Goal: Information Seeking & Learning: Learn about a topic

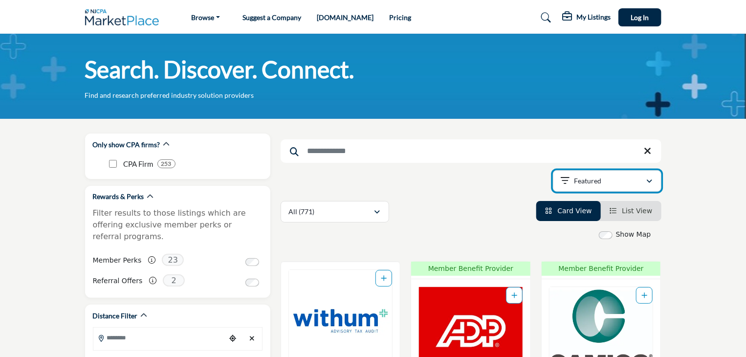
click at [586, 182] on p "Featured" at bounding box center [587, 181] width 27 height 10
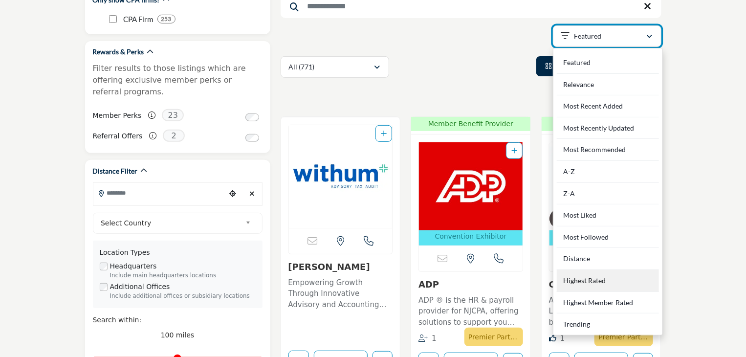
scroll to position [134, 0]
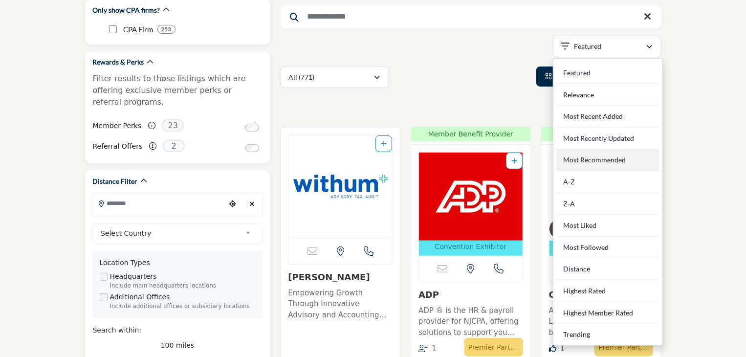
click at [579, 158] on Recommended "Most Recommended" at bounding box center [608, 160] width 102 height 22
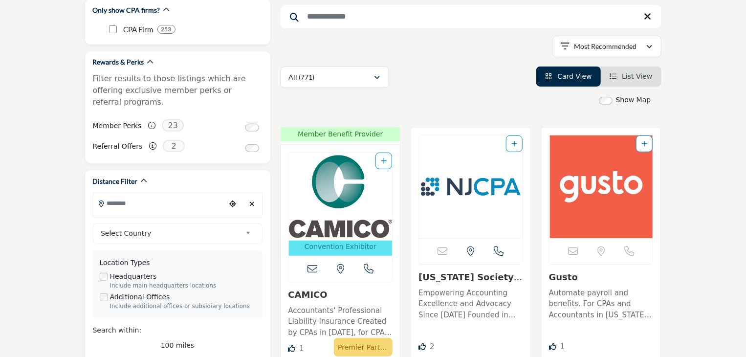
click at [624, 277] on h3 "Gusto" at bounding box center [601, 277] width 105 height 11
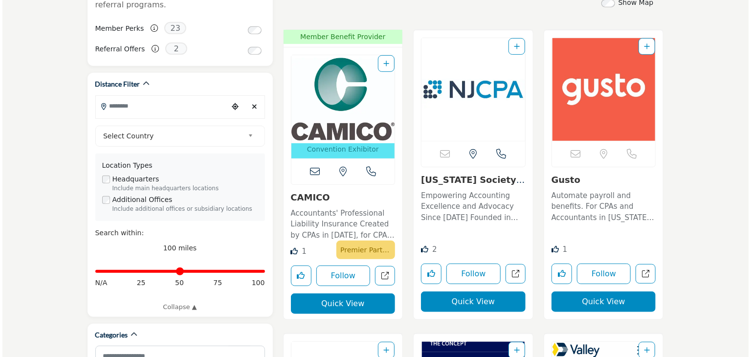
scroll to position [231, 0]
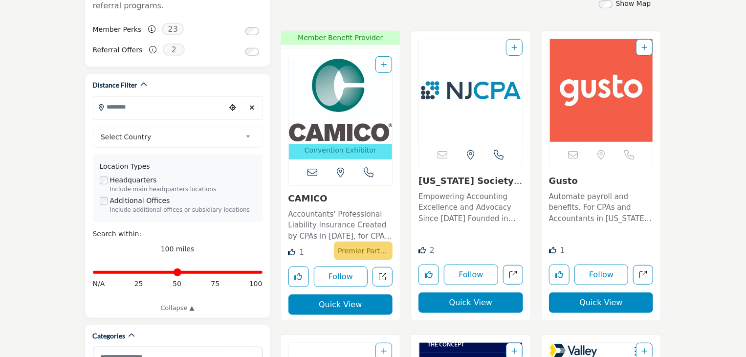
click at [465, 306] on button "Quick View" at bounding box center [470, 302] width 105 height 21
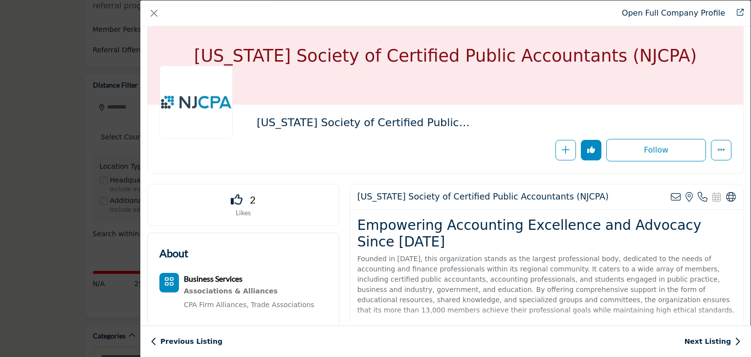
scroll to position [0, 0]
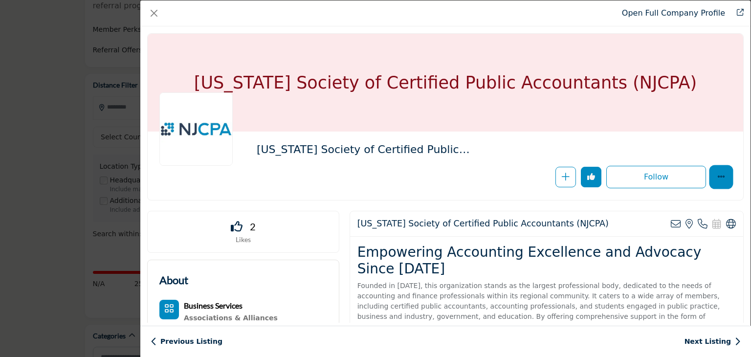
click at [717, 178] on icon "More Options" at bounding box center [721, 177] width 8 height 8
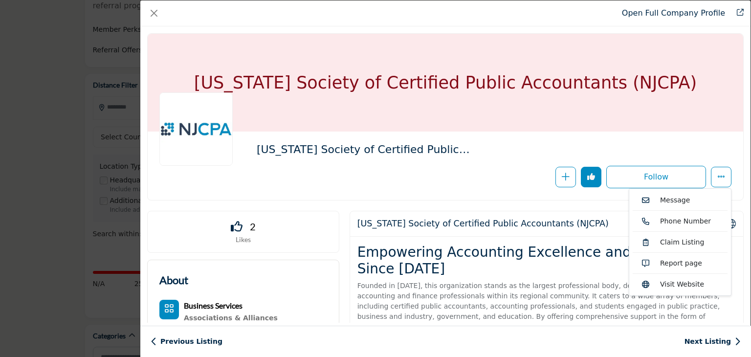
click at [561, 248] on h2 "Empowering Accounting Excellence and Advocacy Since 1898" at bounding box center [546, 260] width 378 height 33
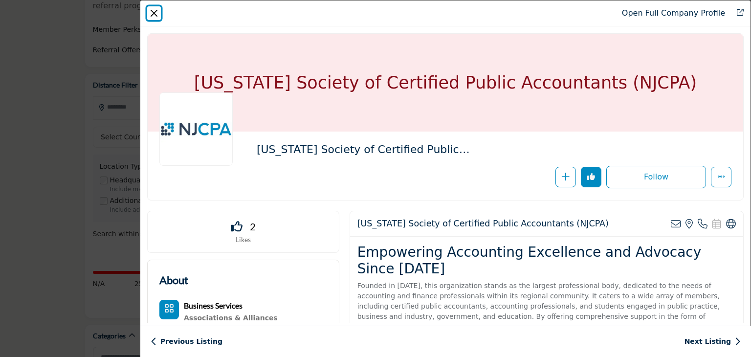
click at [153, 18] on button "Close" at bounding box center [154, 13] width 14 height 14
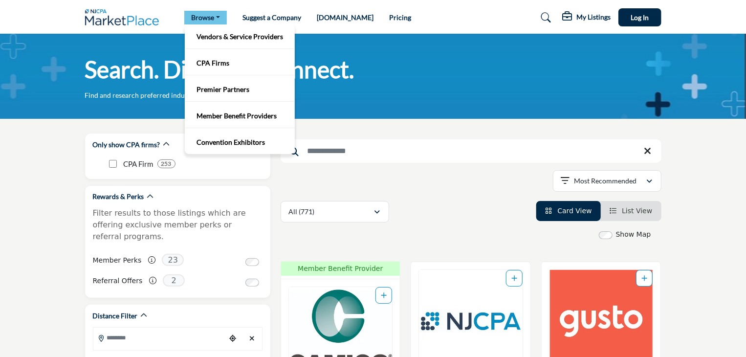
click at [211, 18] on link "Browse" at bounding box center [205, 18] width 43 height 14
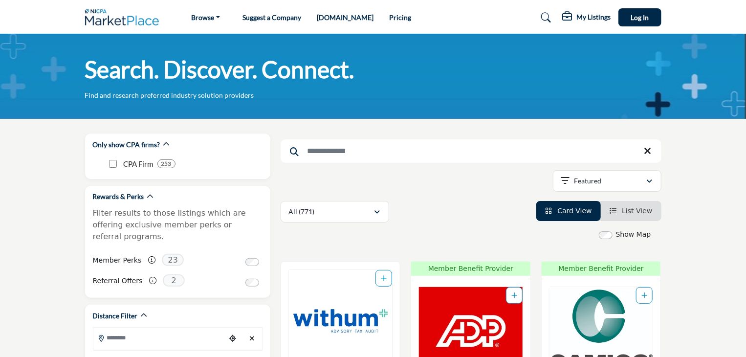
click at [389, 19] on link "Pricing" at bounding box center [400, 17] width 22 height 8
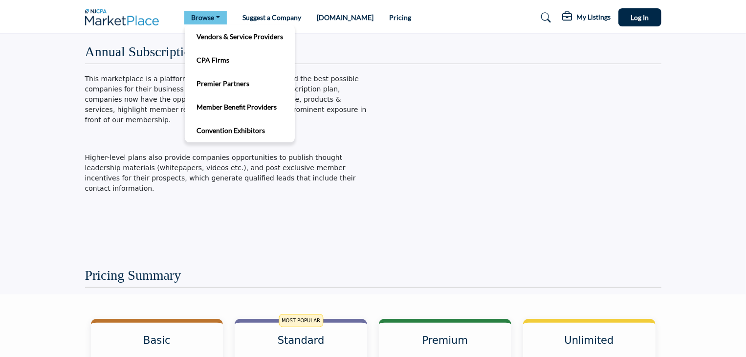
click at [198, 20] on link "Browse" at bounding box center [205, 18] width 43 height 14
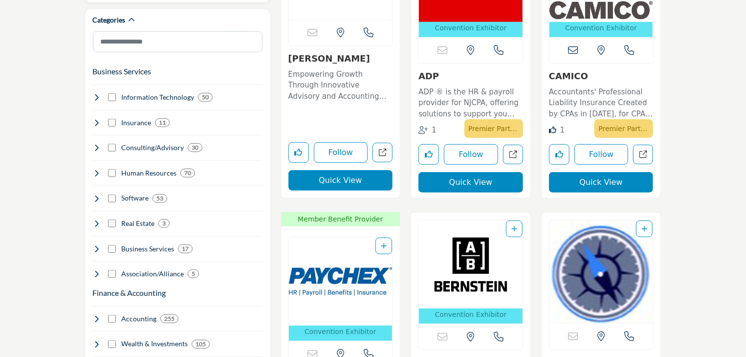
scroll to position [352, 0]
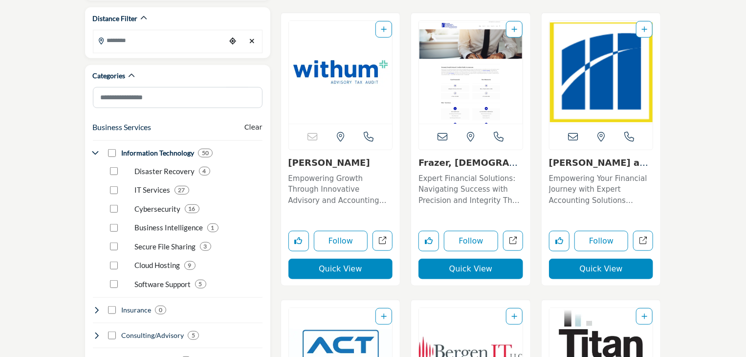
scroll to position [296, 0]
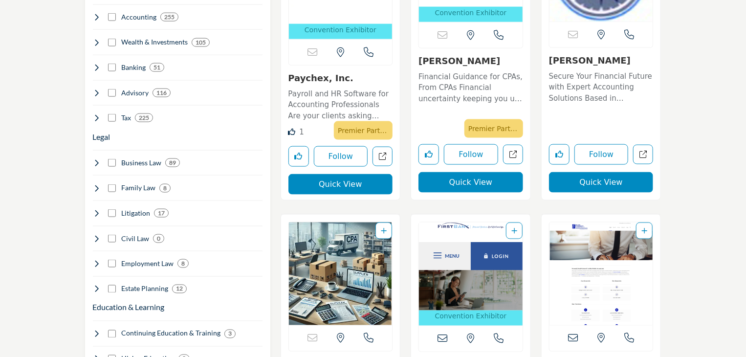
scroll to position [657, 0]
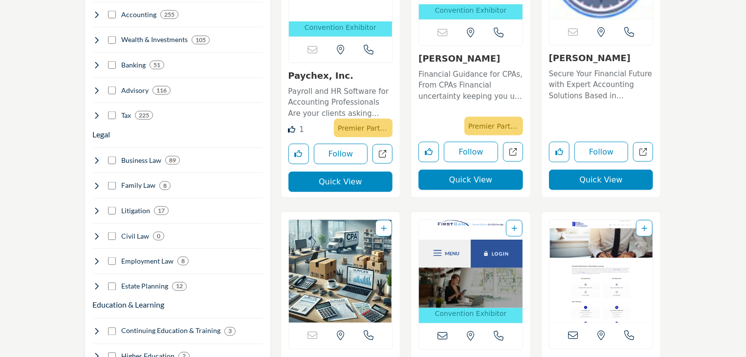
drag, startPoint x: 304, startPoint y: 178, endPoint x: 4, endPoint y: 140, distance: 302.5
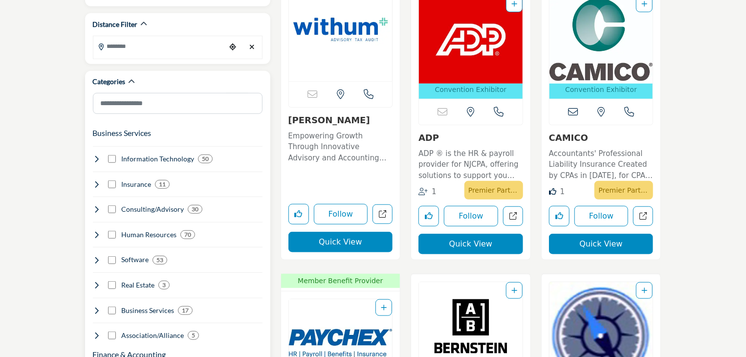
scroll to position [295, 0]
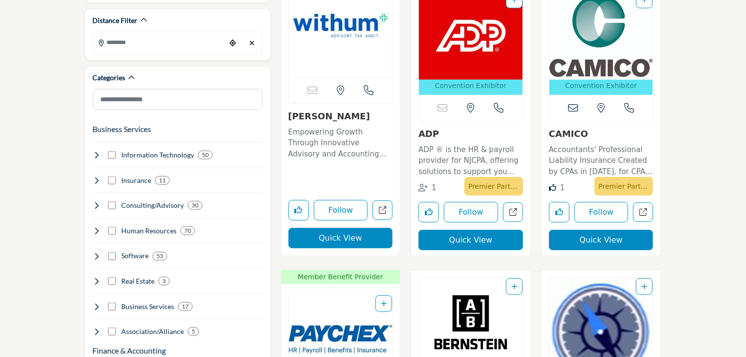
click at [443, 159] on p "ADP ® is the HR & payroll provider for NJCPA, offering solutions to support you…" at bounding box center [470, 160] width 105 height 33
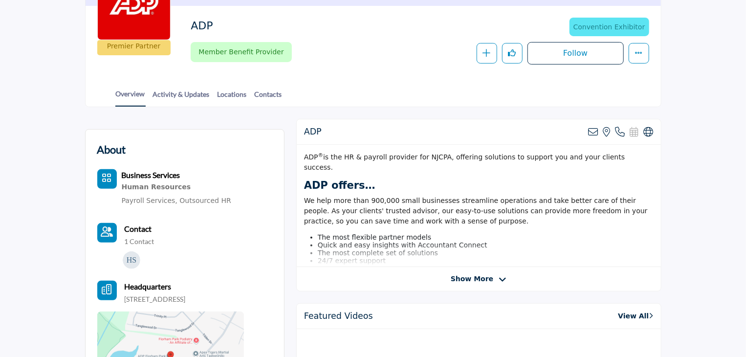
scroll to position [150, 0]
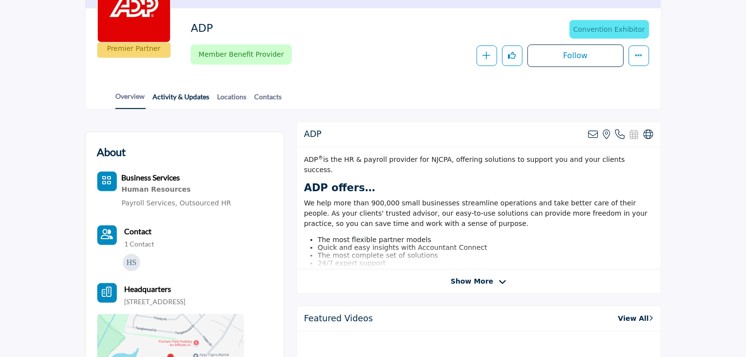
click at [168, 98] on link "Activity & Updates" at bounding box center [182, 99] width 58 height 17
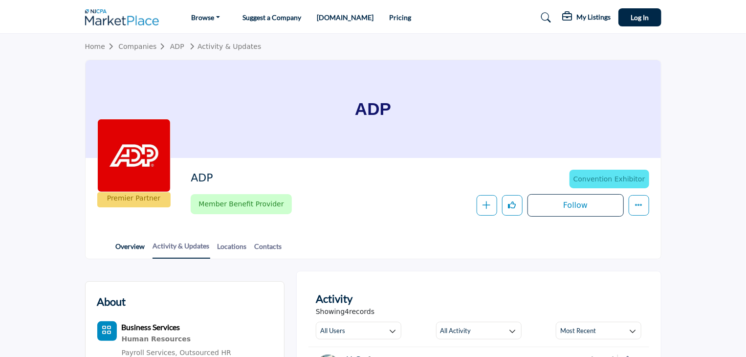
click at [141, 241] on link "Overview" at bounding box center [130, 249] width 30 height 17
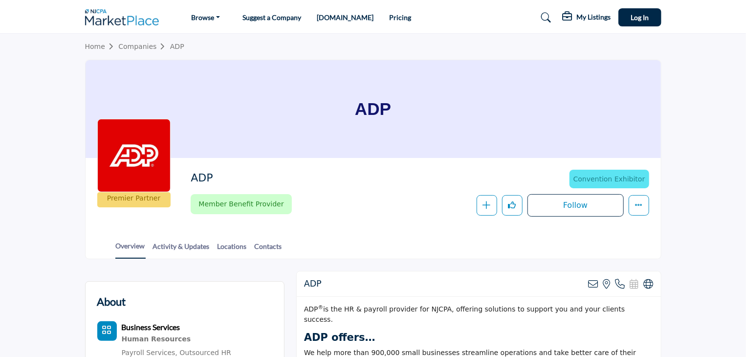
click at [100, 49] on link "Home" at bounding box center [102, 47] width 34 height 8
click at [132, 24] on img at bounding box center [124, 17] width 79 height 16
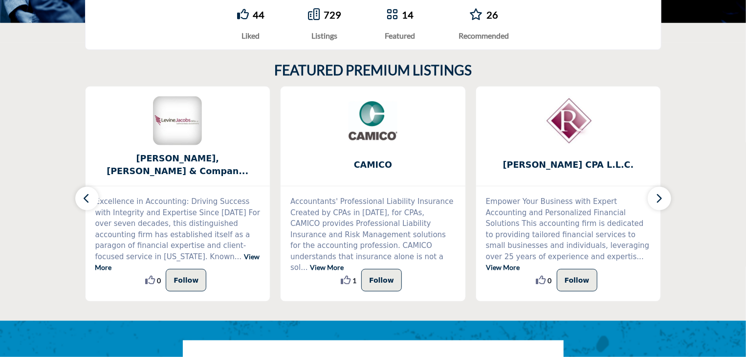
scroll to position [225, 0]
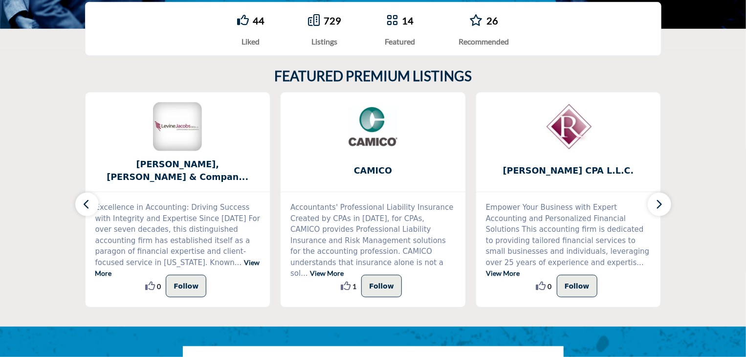
click at [664, 208] on button "button" at bounding box center [659, 204] width 23 height 23
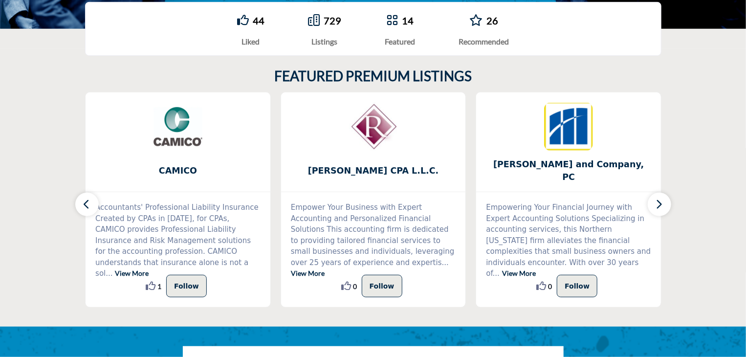
click at [664, 208] on button "button" at bounding box center [659, 204] width 23 height 23
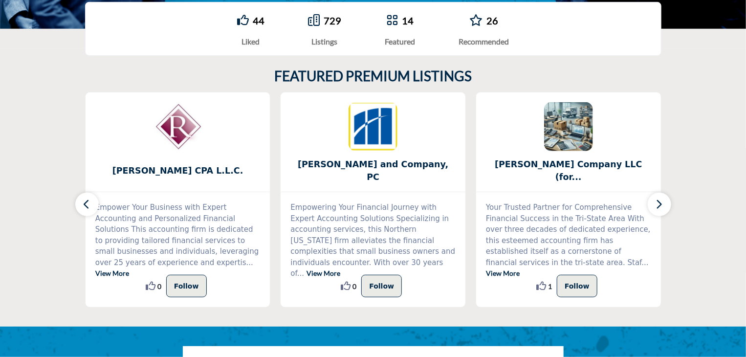
click at [664, 208] on button "button" at bounding box center [659, 204] width 23 height 23
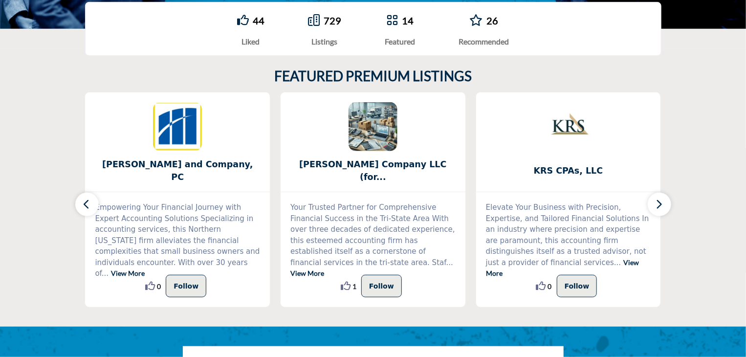
click at [664, 208] on button "button" at bounding box center [659, 204] width 23 height 23
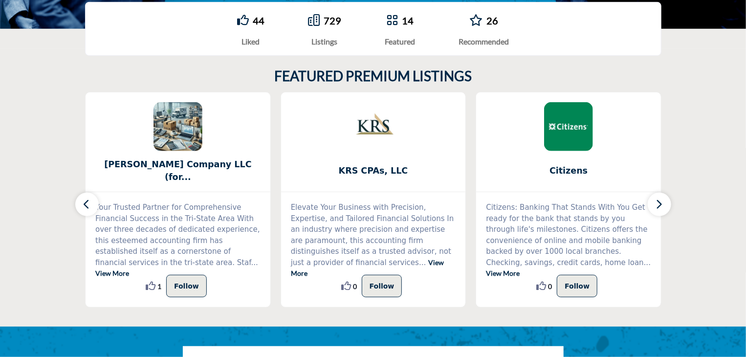
click at [664, 208] on button "button" at bounding box center [659, 204] width 23 height 23
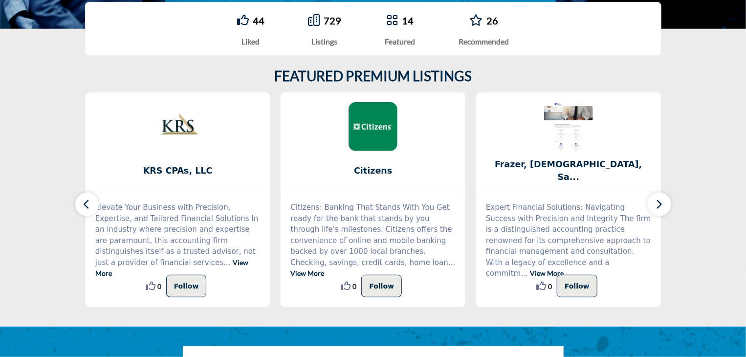
click at [664, 208] on button "button" at bounding box center [659, 204] width 23 height 23
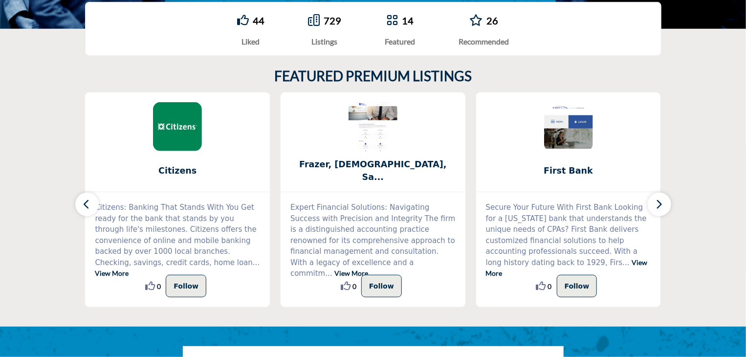
click at [664, 208] on button "button" at bounding box center [659, 204] width 23 height 23
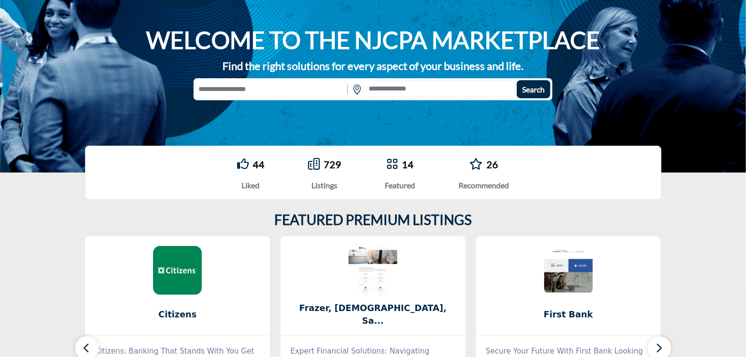
scroll to position [80, 0]
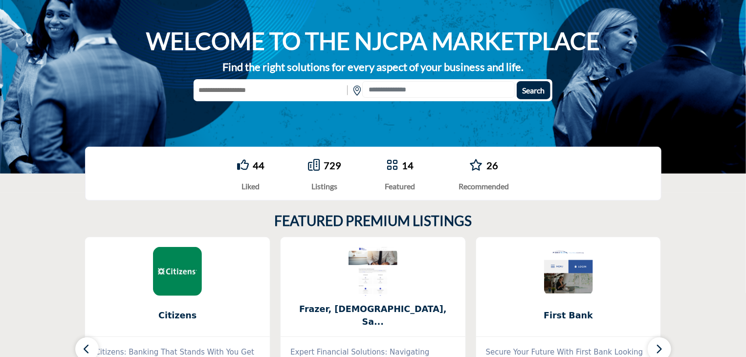
click at [489, 168] on link "26" at bounding box center [492, 165] width 12 height 12
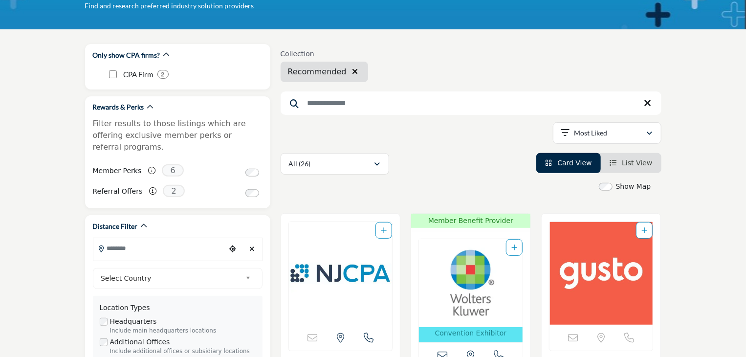
scroll to position [88, 0]
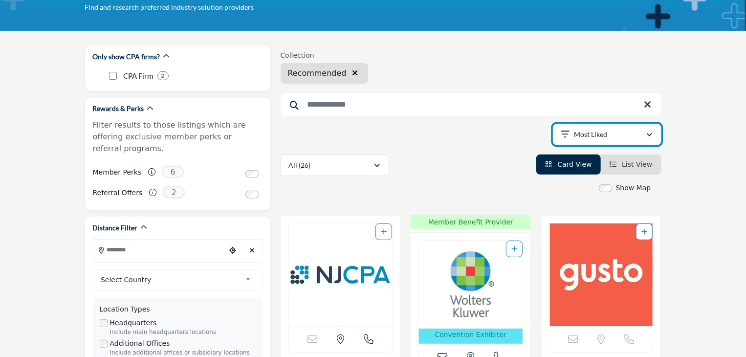
click at [655, 136] on button "Most Liked" at bounding box center [607, 135] width 109 height 22
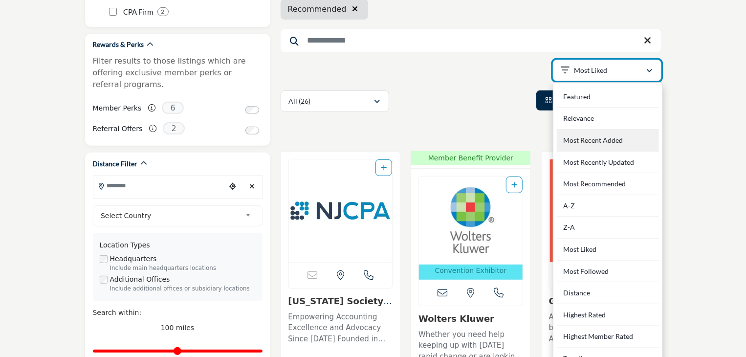
scroll to position [152, 0]
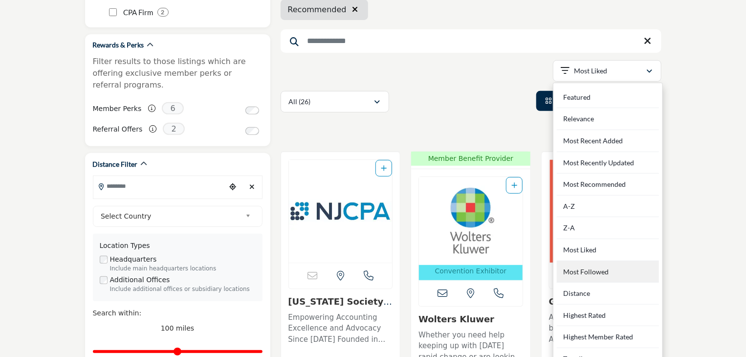
click at [594, 270] on Followed "Most Followed" at bounding box center [608, 272] width 102 height 22
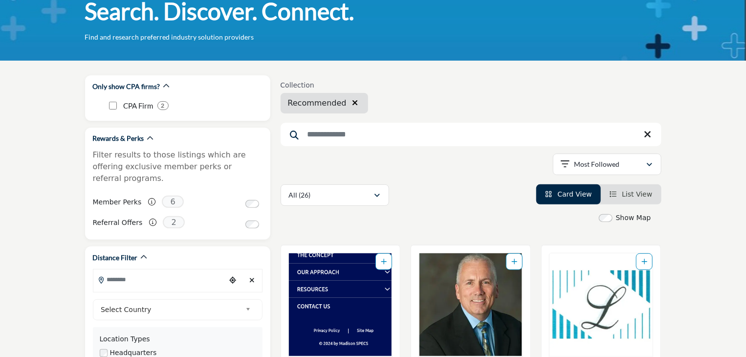
scroll to position [59, 0]
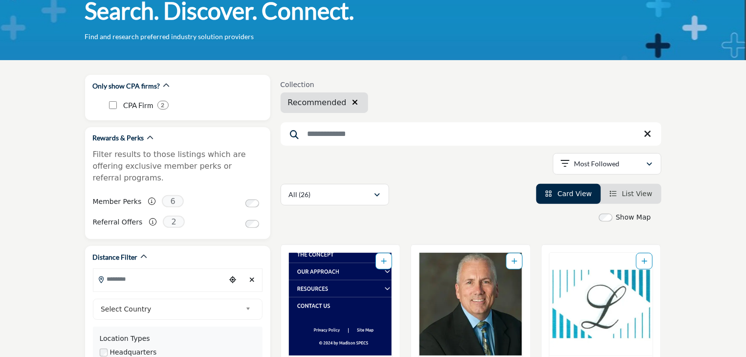
click at [352, 104] on icon "button" at bounding box center [355, 102] width 6 height 8
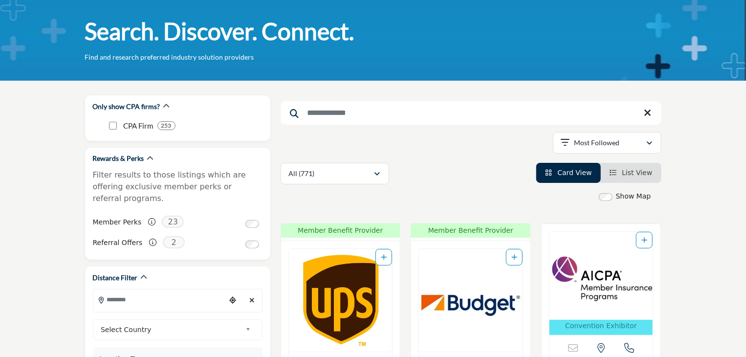
scroll to position [39, 0]
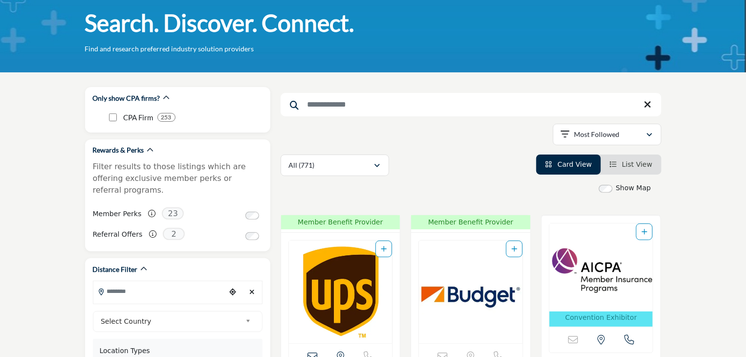
scroll to position [96, 0]
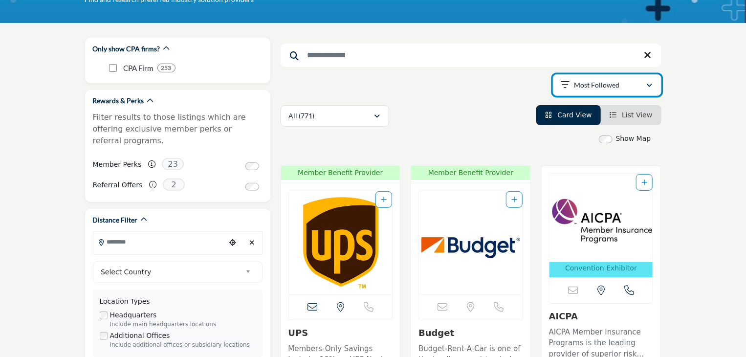
click at [588, 89] on p "Most Followed" at bounding box center [596, 85] width 45 height 10
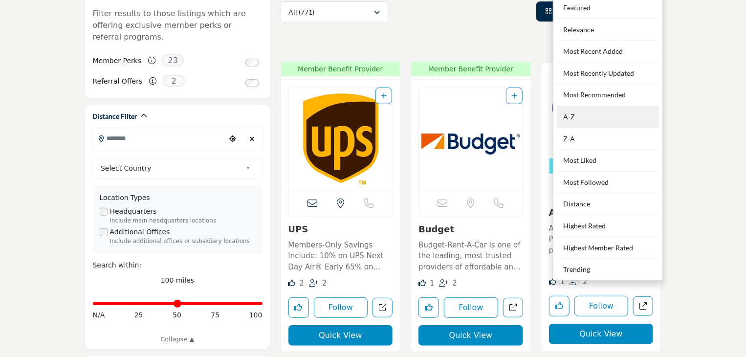
scroll to position [211, 0]
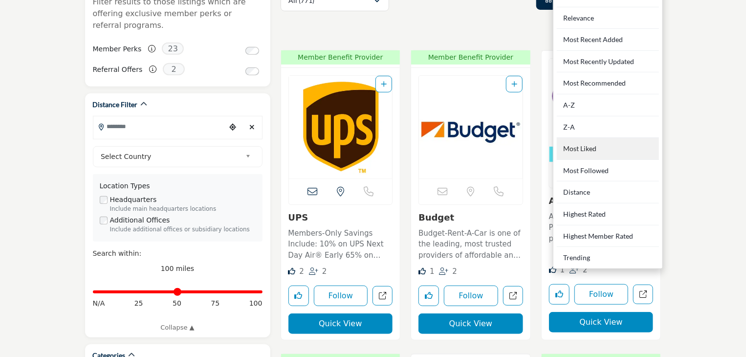
click at [586, 150] on div "Most Liked" at bounding box center [608, 149] width 102 height 22
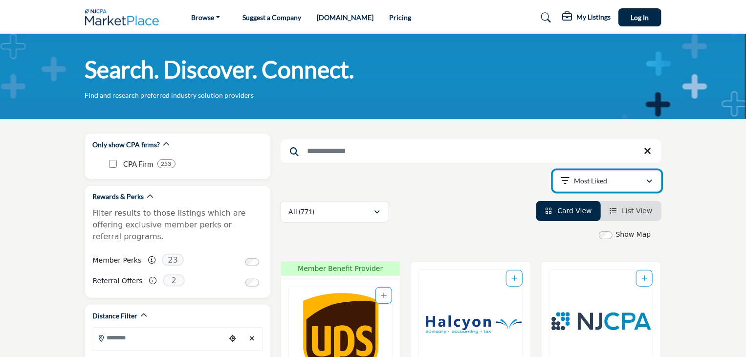
click at [633, 177] on div "Most Liked" at bounding box center [603, 181] width 85 height 12
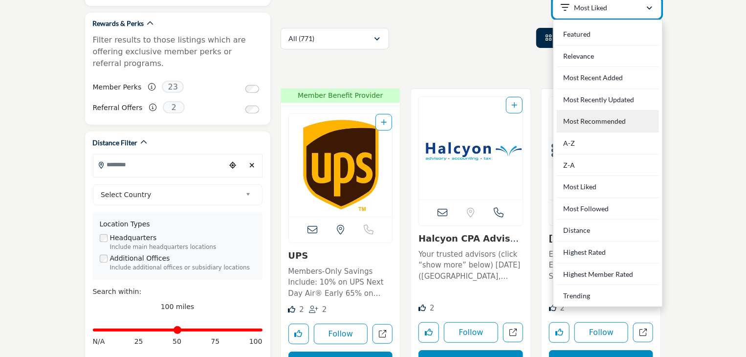
scroll to position [172, 0]
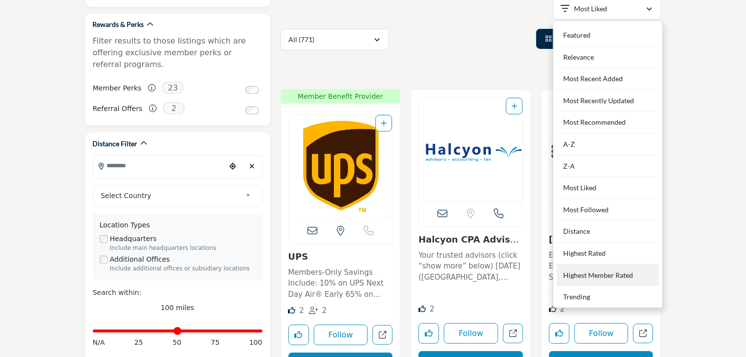
click at [620, 278] on Rated "Highest Member Rated" at bounding box center [608, 275] width 102 height 22
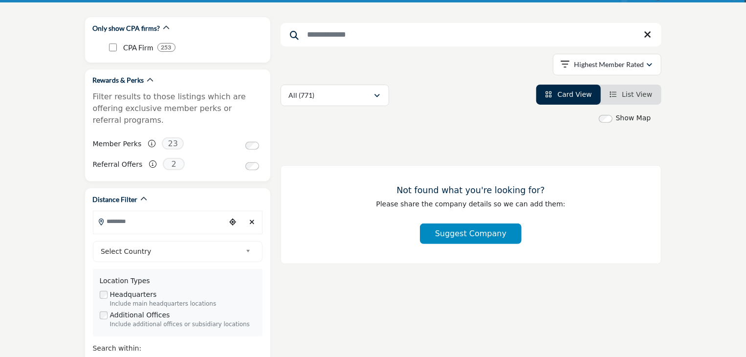
scroll to position [115, 0]
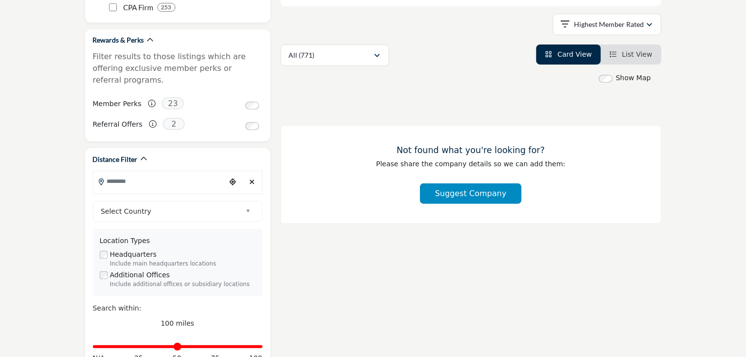
scroll to position [82, 0]
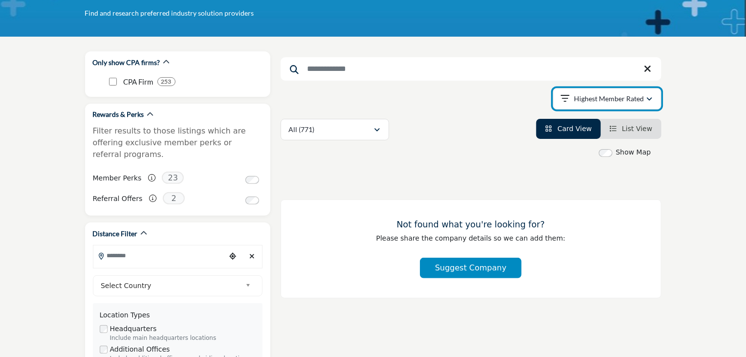
click at [596, 103] on div "Highest Member Rated" at bounding box center [603, 99] width 85 height 12
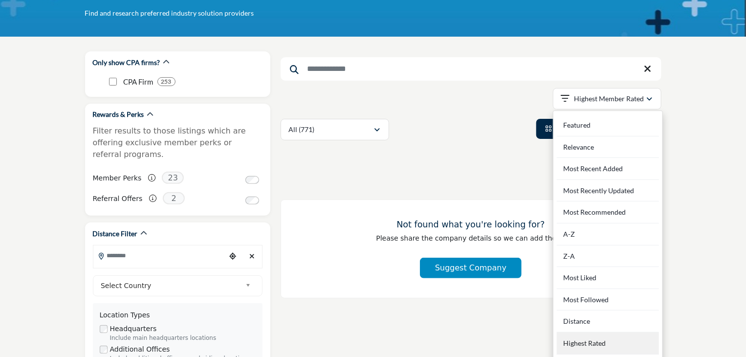
click at [577, 337] on Rated "Highest Rated" at bounding box center [608, 343] width 102 height 22
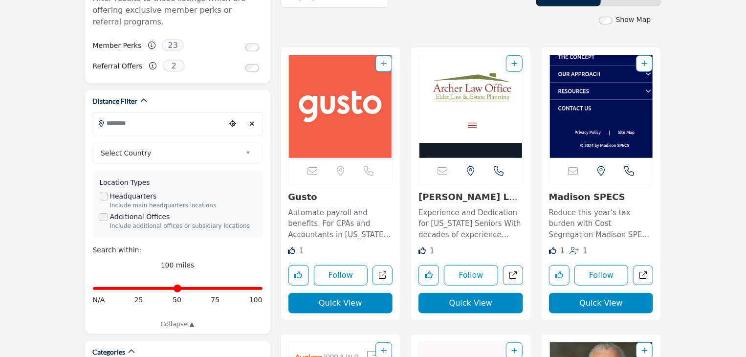
scroll to position [215, 0]
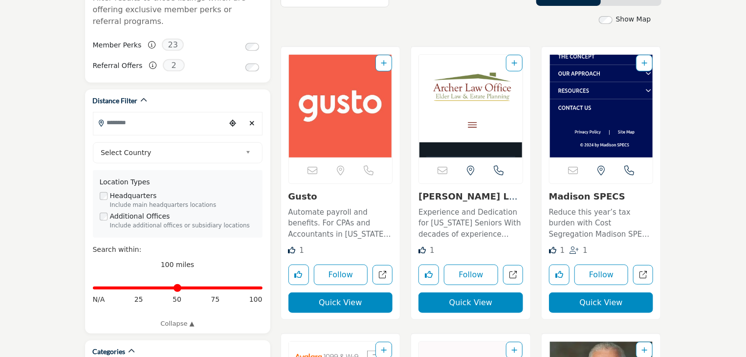
click at [325, 214] on p "Automate payroll and benefits. For CPAs and Accountants in [US_STATE]: Boost Yo…" at bounding box center [340, 223] width 105 height 33
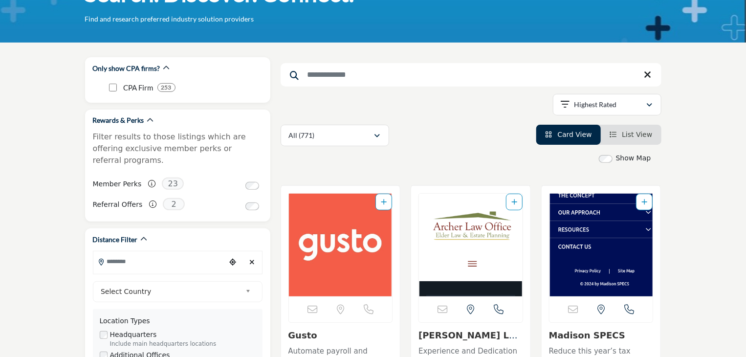
scroll to position [76, 0]
click at [574, 103] on p "Highest Rated" at bounding box center [595, 105] width 43 height 10
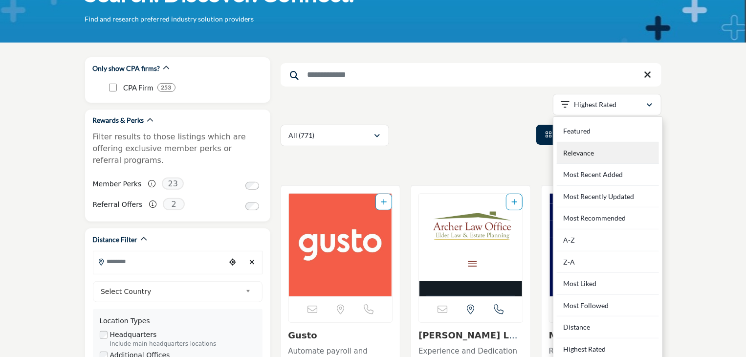
click at [586, 155] on div "Relevance" at bounding box center [608, 153] width 102 height 22
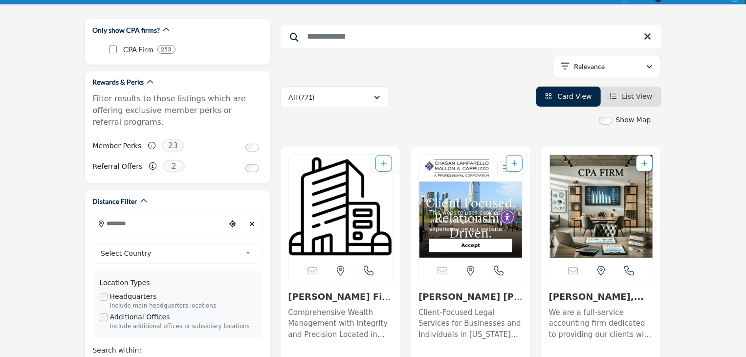
scroll to position [113, 0]
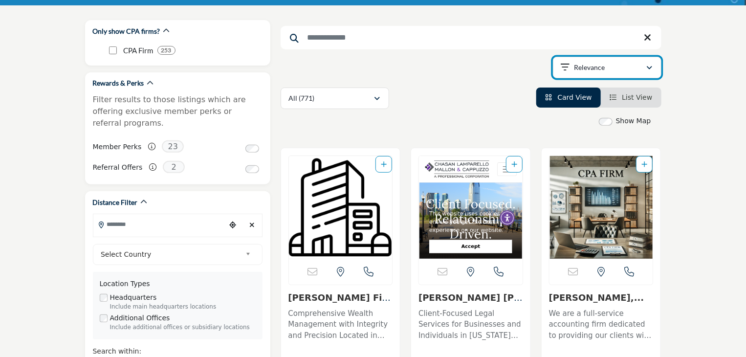
click at [602, 66] on p "Relevance" at bounding box center [589, 68] width 31 height 10
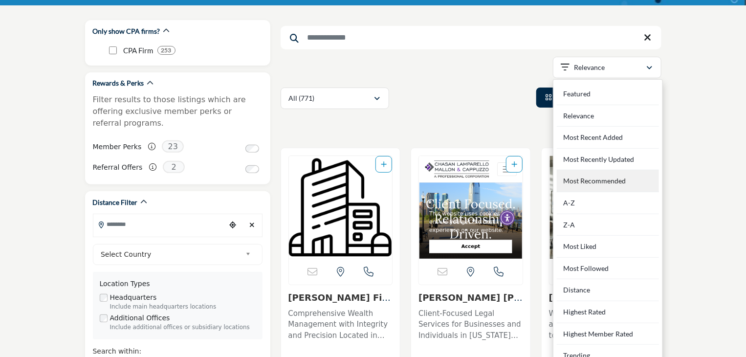
click at [586, 181] on Recommended "Most Recommended" at bounding box center [608, 181] width 102 height 22
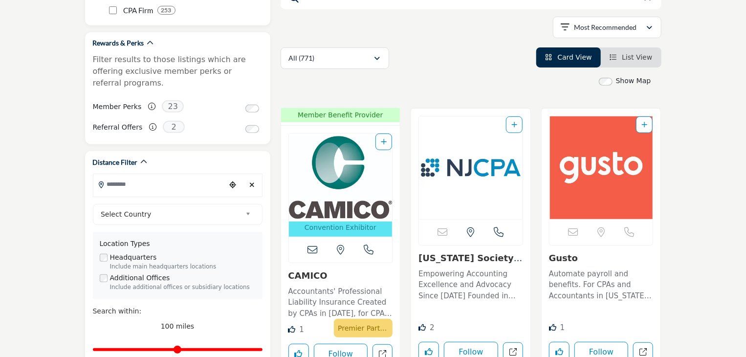
scroll to position [155, 0]
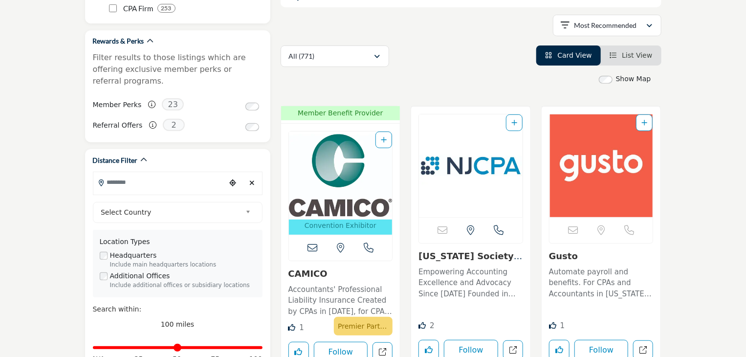
click at [327, 282] on link "Accountants' Professional Liability Insurance Created by CPAs in [DATE], for CP…" at bounding box center [340, 300] width 105 height 36
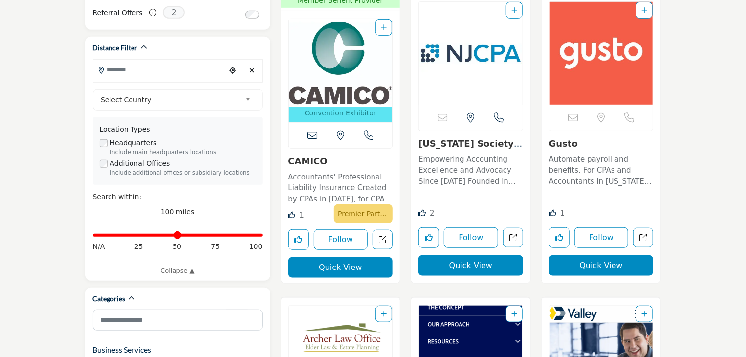
scroll to position [267, 0]
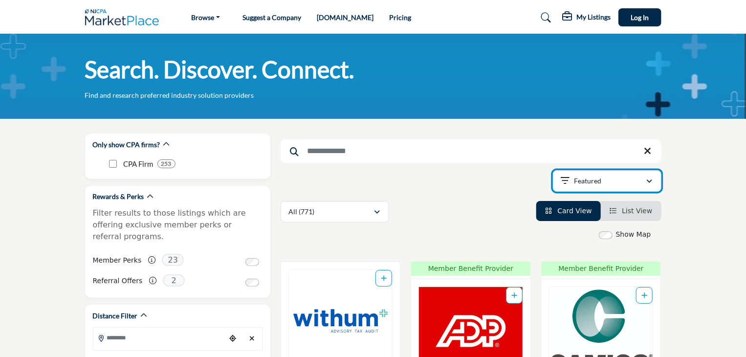
click at [606, 180] on div "Featured" at bounding box center [603, 181] width 85 height 12
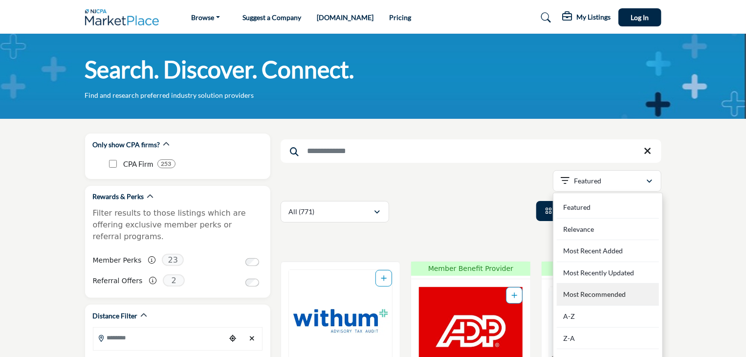
click at [586, 296] on Recommended "Most Recommended" at bounding box center [608, 295] width 102 height 22
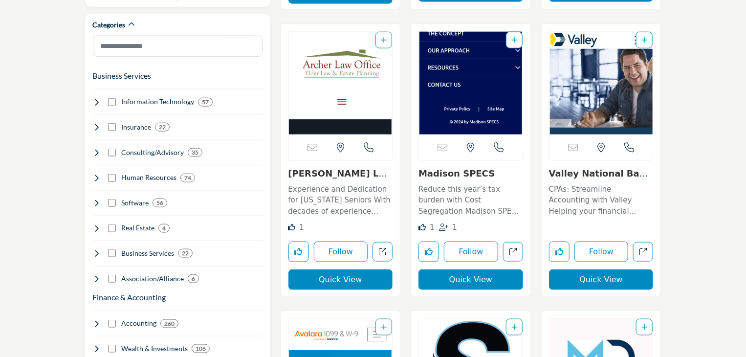
scroll to position [553, 0]
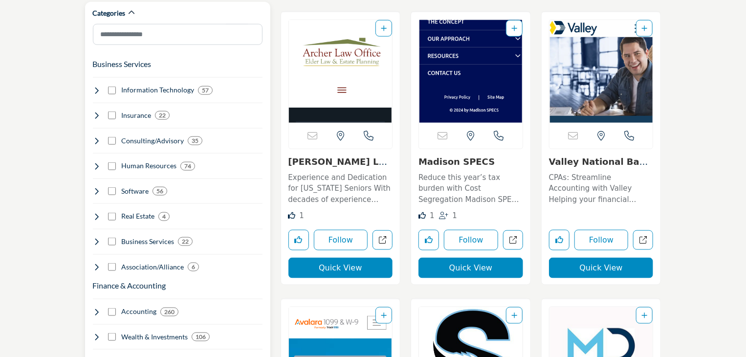
click at [96, 87] on icon at bounding box center [97, 91] width 8 height 8
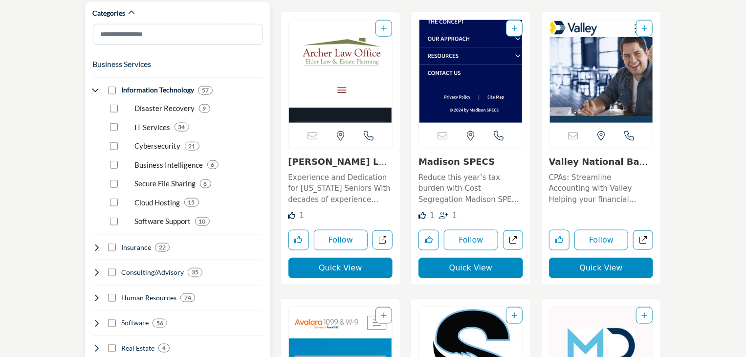
click at [95, 87] on icon at bounding box center [97, 91] width 8 height 8
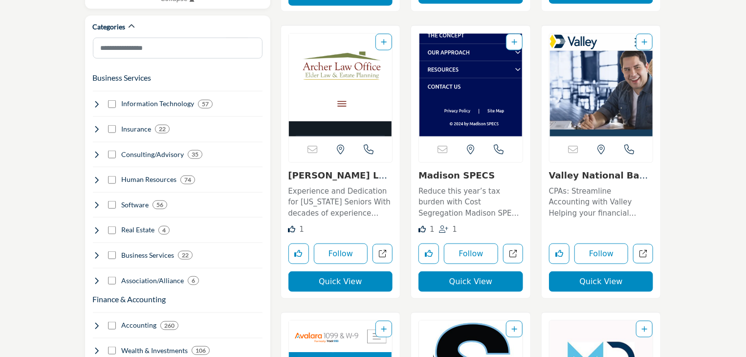
scroll to position [539, 0]
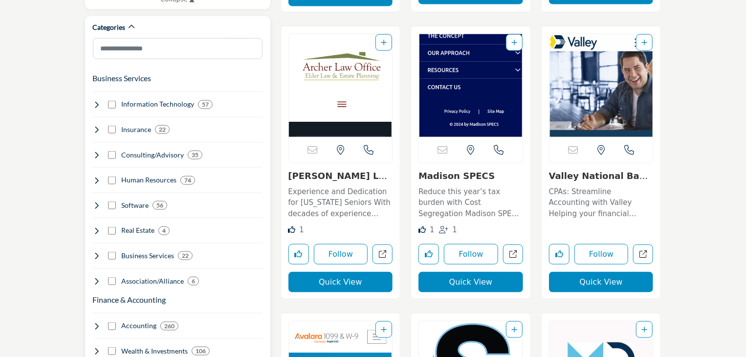
click at [96, 126] on icon at bounding box center [97, 130] width 8 height 8
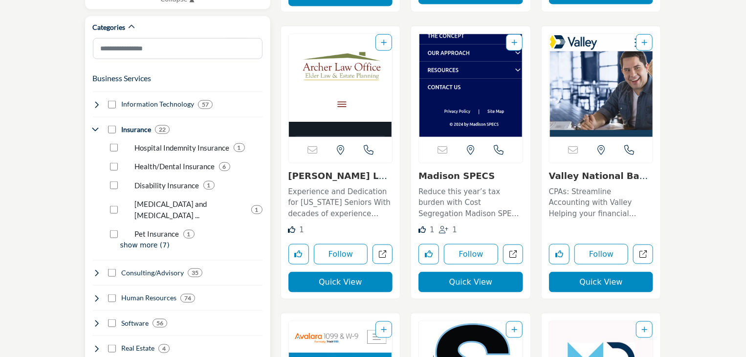
click at [96, 126] on icon at bounding box center [97, 130] width 8 height 8
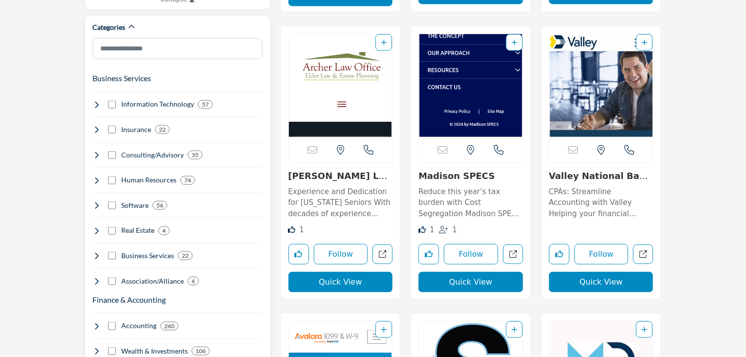
click at [94, 151] on icon at bounding box center [97, 155] width 8 height 8
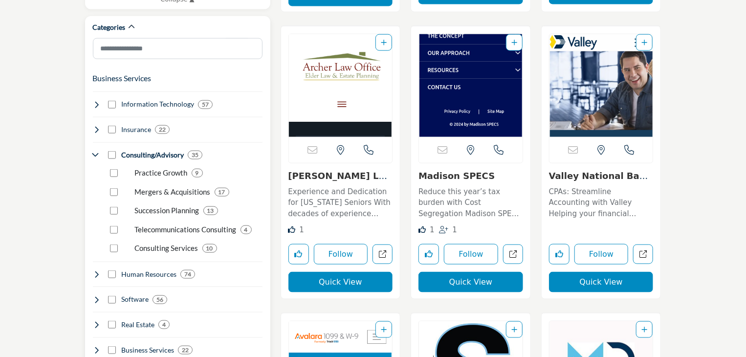
click at [95, 151] on icon at bounding box center [97, 155] width 8 height 8
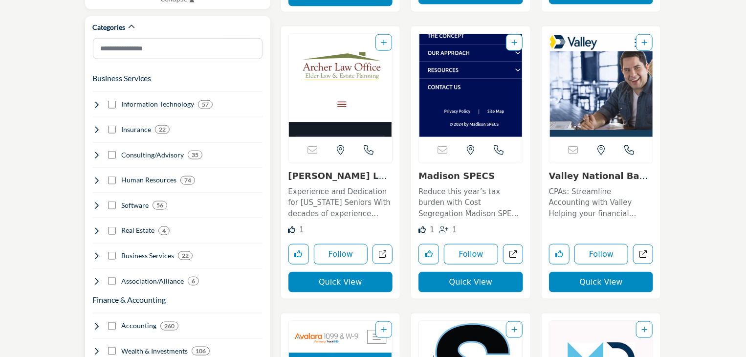
click at [95, 176] on icon at bounding box center [97, 180] width 8 height 8
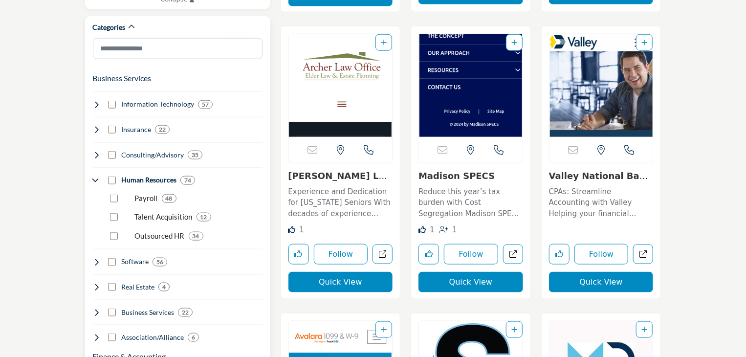
click at [95, 176] on icon at bounding box center [97, 180] width 8 height 8
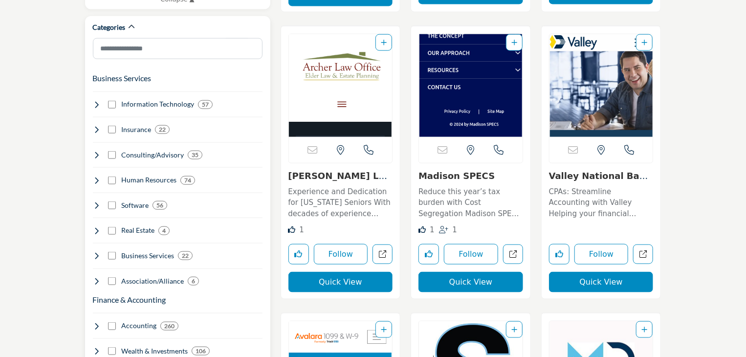
click at [95, 176] on icon at bounding box center [97, 180] width 8 height 8
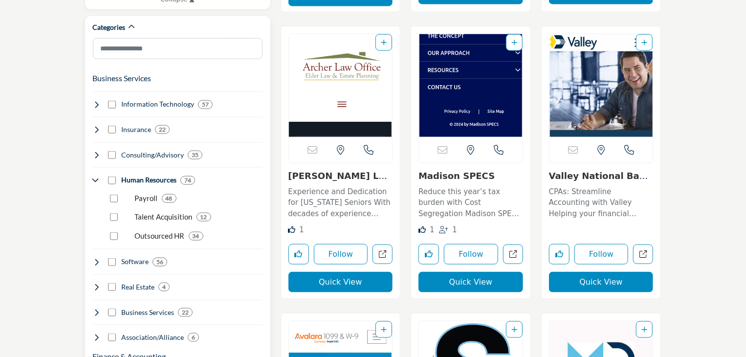
click at [95, 176] on icon at bounding box center [97, 180] width 8 height 8
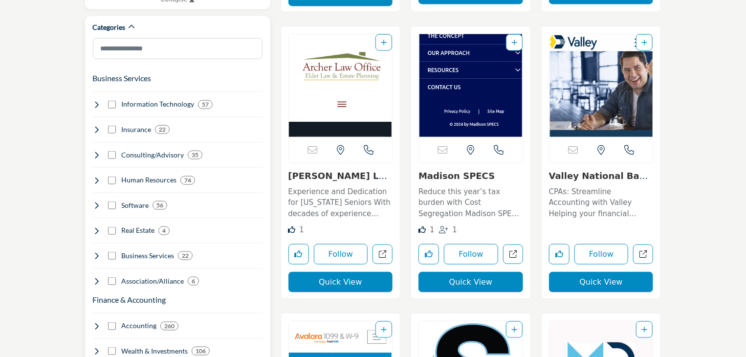
click at [95, 201] on icon at bounding box center [97, 205] width 8 height 8
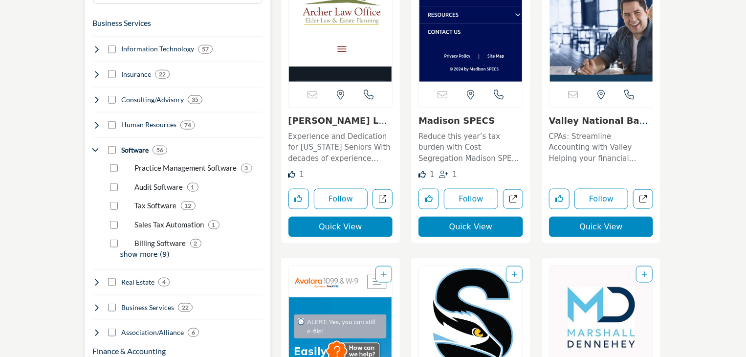
scroll to position [596, 0]
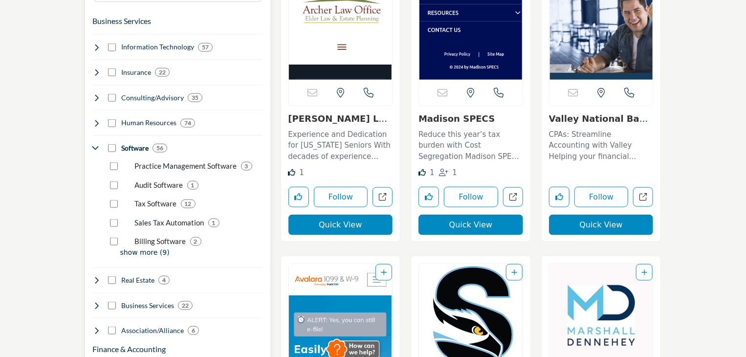
click at [95, 144] on icon at bounding box center [97, 148] width 8 height 8
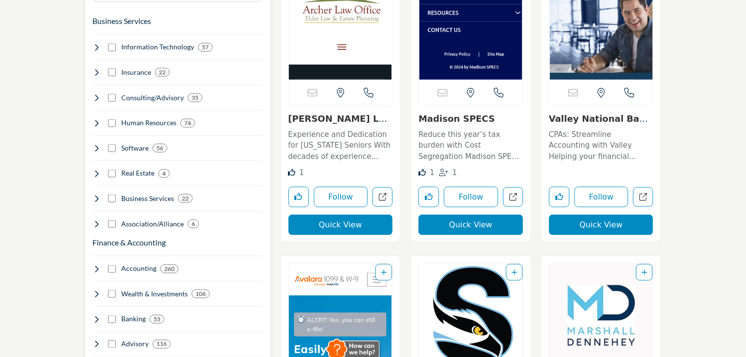
click at [94, 170] on icon at bounding box center [97, 174] width 8 height 8
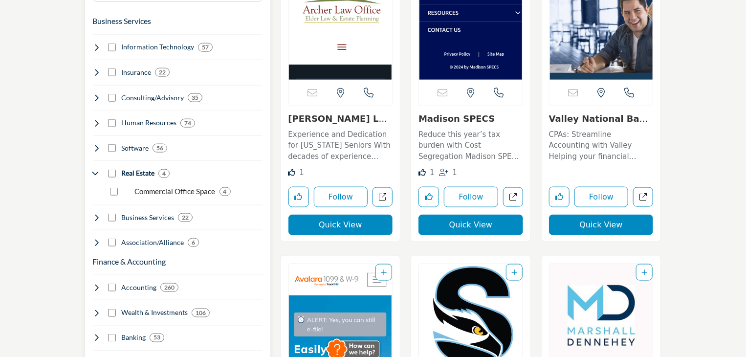
click at [98, 170] on icon at bounding box center [97, 174] width 8 height 8
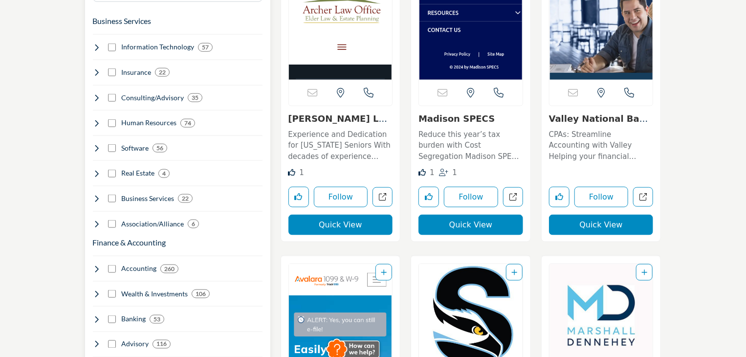
click at [98, 170] on icon at bounding box center [97, 174] width 8 height 8
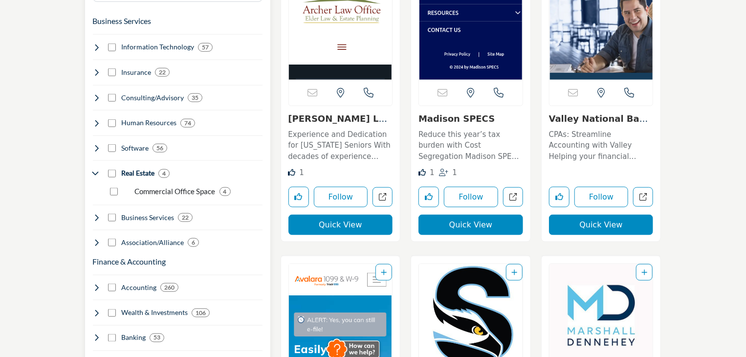
click at [98, 170] on icon at bounding box center [97, 174] width 8 height 8
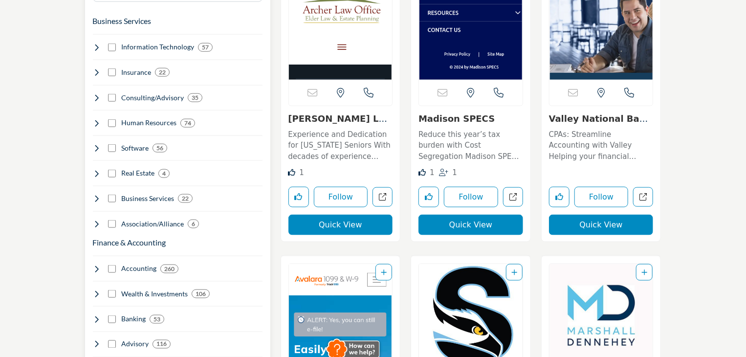
click at [93, 195] on icon at bounding box center [97, 199] width 8 height 8
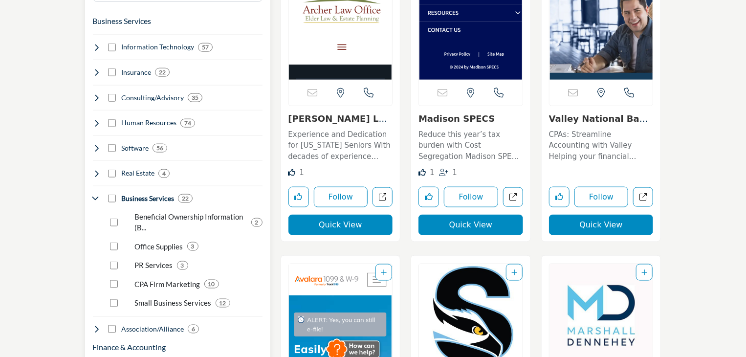
click at [93, 195] on icon at bounding box center [97, 199] width 8 height 8
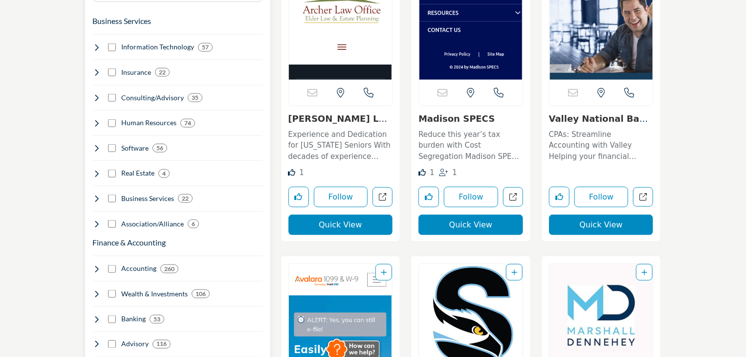
click at [99, 220] on icon at bounding box center [97, 224] width 8 height 8
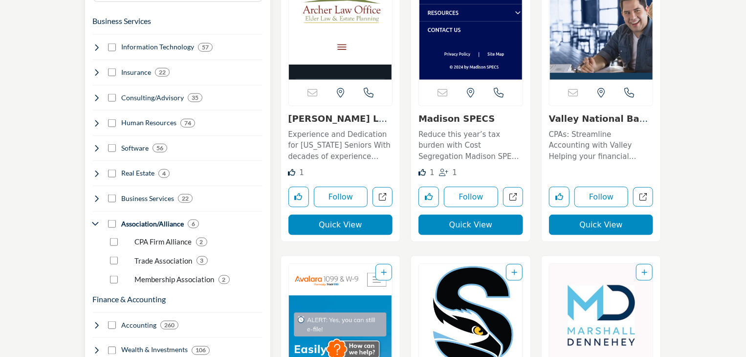
click at [99, 220] on icon at bounding box center [97, 224] width 8 height 8
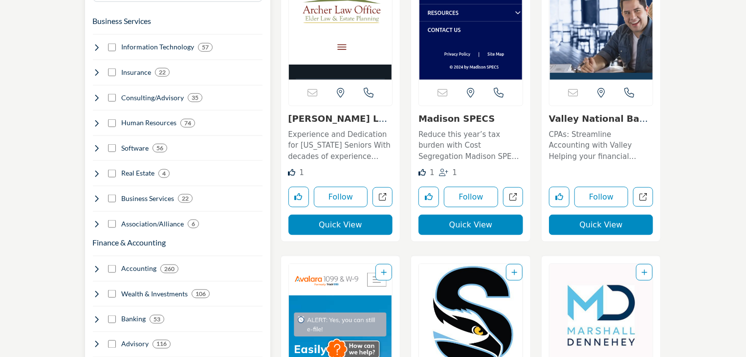
click at [96, 195] on icon at bounding box center [97, 199] width 8 height 8
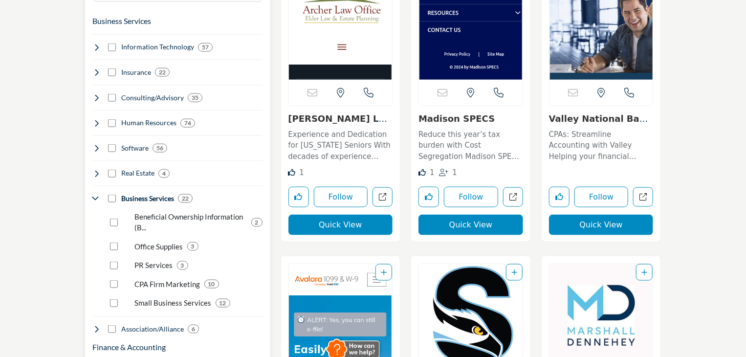
click at [96, 195] on icon at bounding box center [97, 199] width 8 height 8
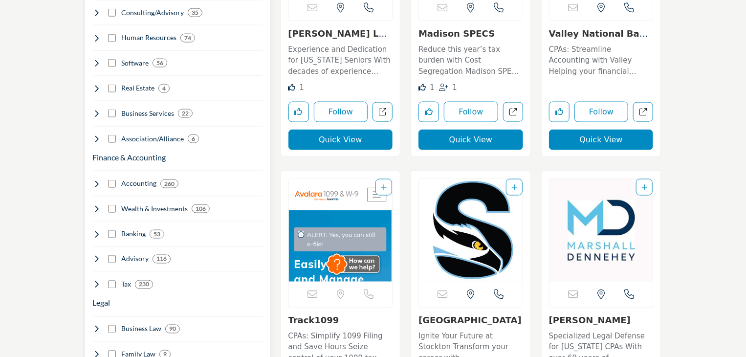
scroll to position [680, 0]
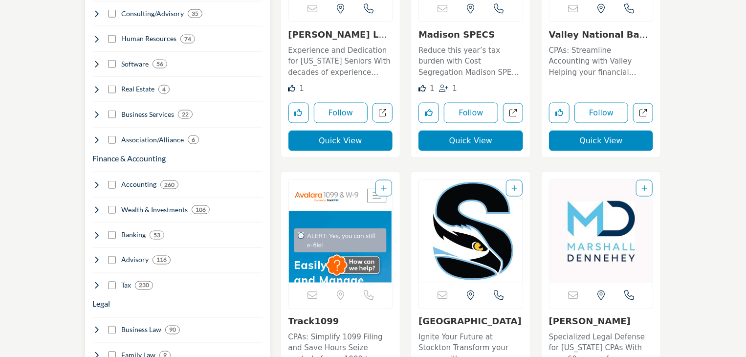
click at [94, 181] on icon at bounding box center [97, 185] width 8 height 8
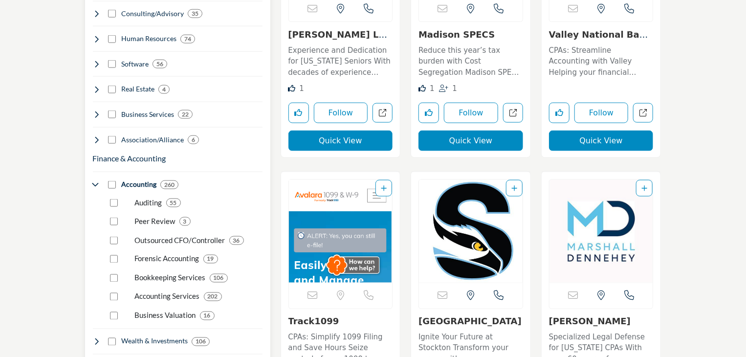
click at [95, 181] on icon at bounding box center [97, 185] width 8 height 8
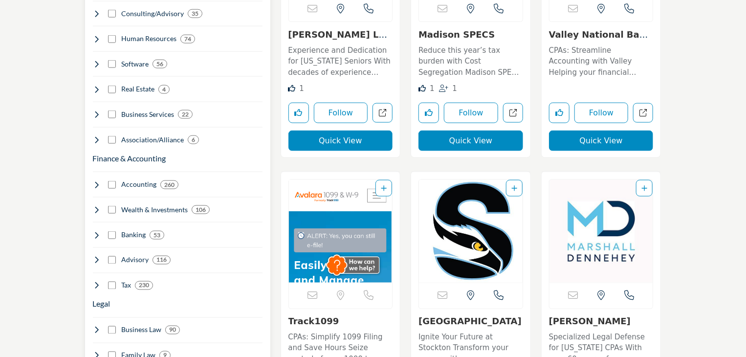
click at [96, 206] on icon at bounding box center [97, 210] width 8 height 8
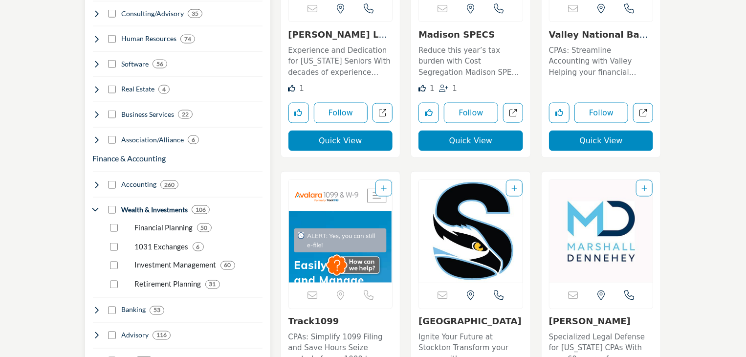
click at [96, 206] on icon at bounding box center [97, 210] width 8 height 8
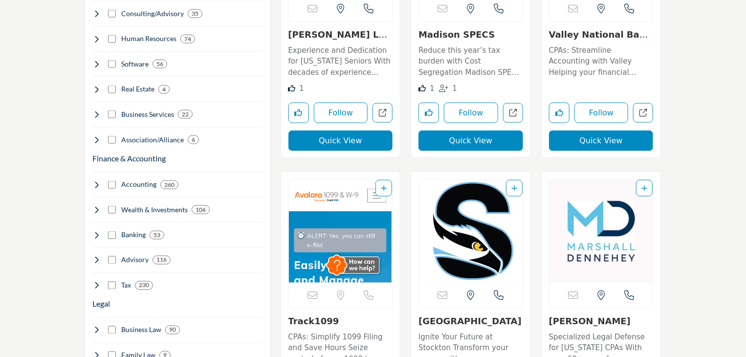
scroll to position [643, 0]
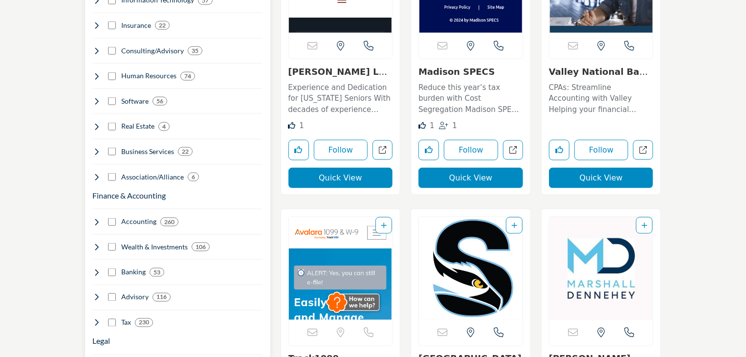
click at [96, 123] on icon at bounding box center [97, 127] width 8 height 8
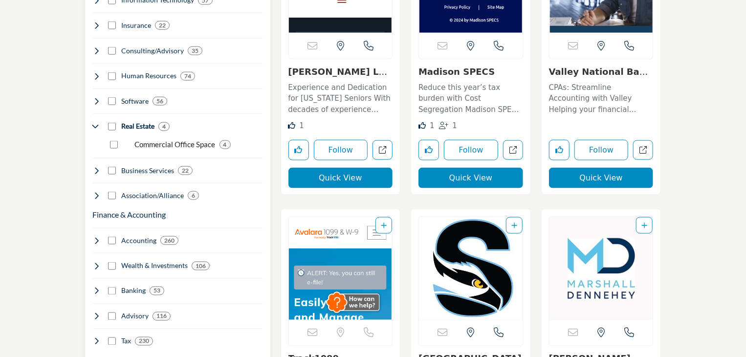
click at [96, 123] on icon at bounding box center [97, 127] width 8 height 8
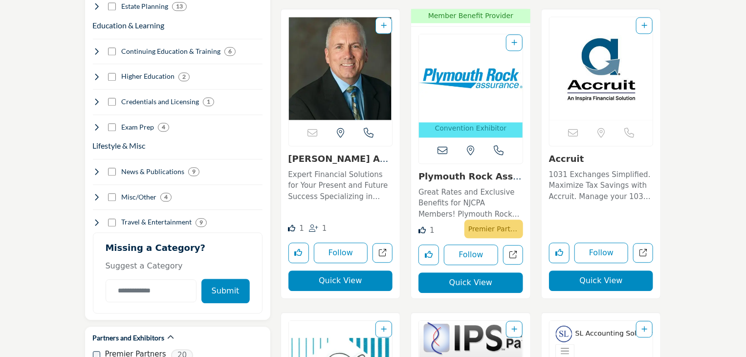
scroll to position [1133, 0]
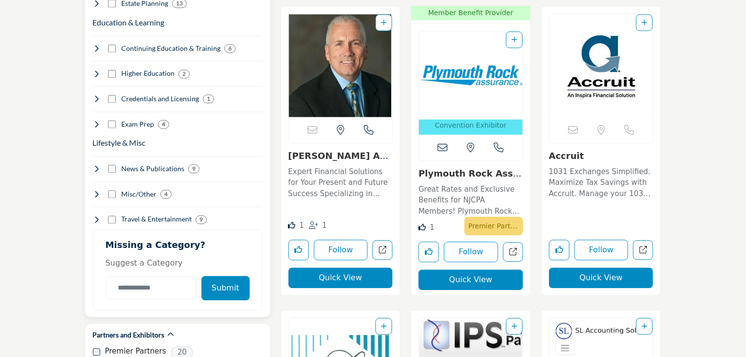
click at [94, 165] on icon at bounding box center [97, 169] width 8 height 8
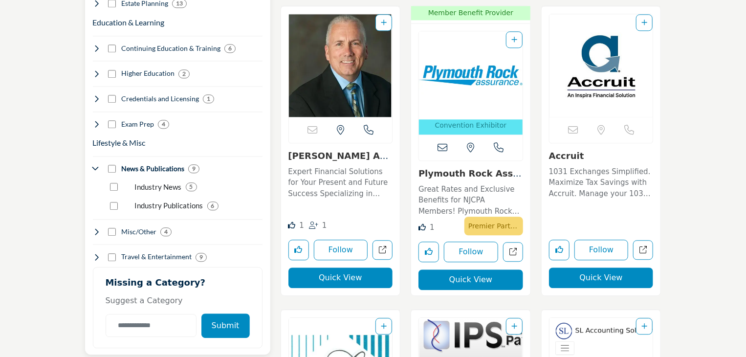
click at [94, 165] on icon at bounding box center [97, 169] width 8 height 8
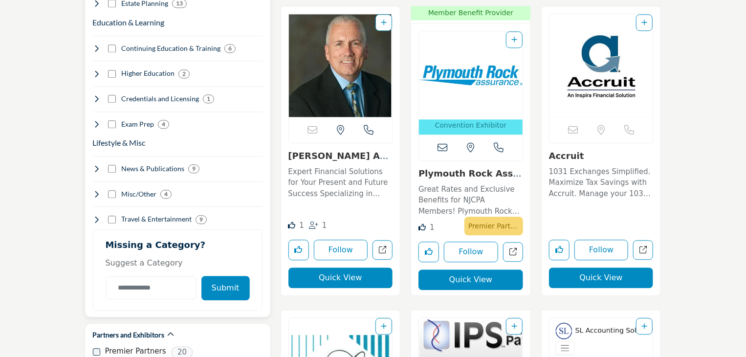
click at [93, 190] on icon at bounding box center [97, 194] width 8 height 8
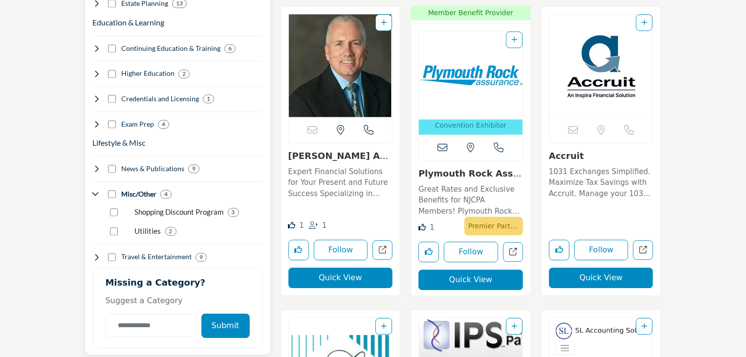
click at [93, 190] on icon at bounding box center [97, 194] width 8 height 8
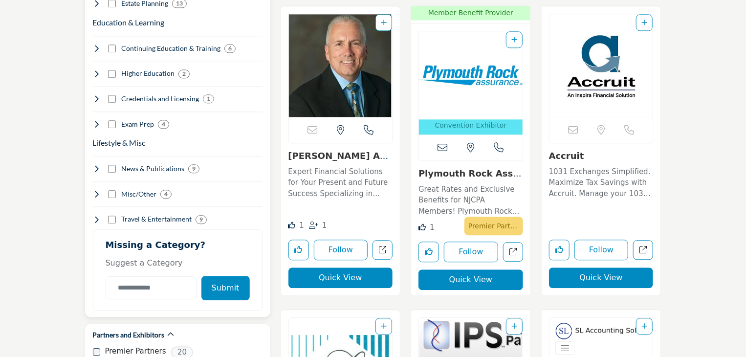
click at [95, 216] on icon at bounding box center [97, 220] width 8 height 8
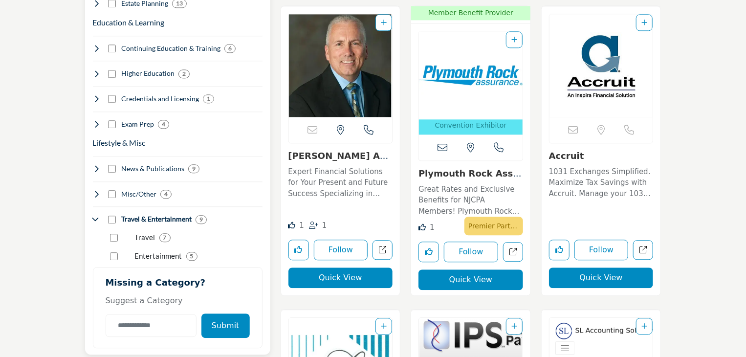
click at [96, 216] on icon at bounding box center [97, 220] width 8 height 8
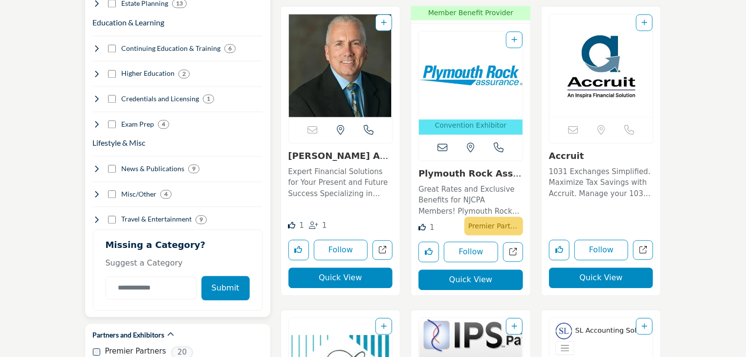
click at [94, 165] on icon at bounding box center [97, 169] width 8 height 8
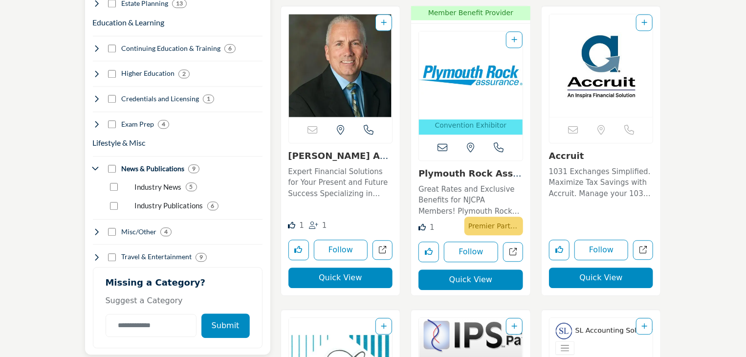
click at [94, 165] on icon at bounding box center [97, 169] width 8 height 8
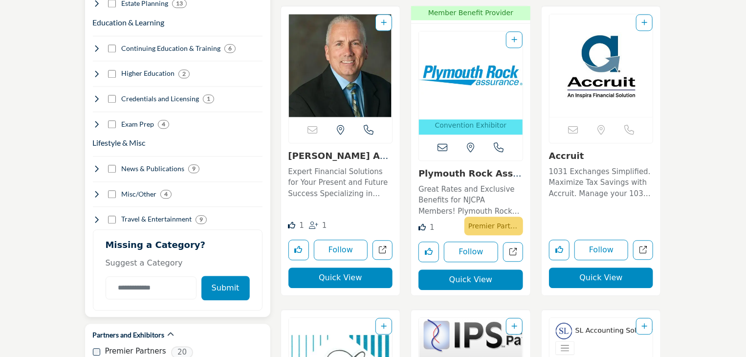
click at [94, 190] on icon at bounding box center [97, 194] width 8 height 8
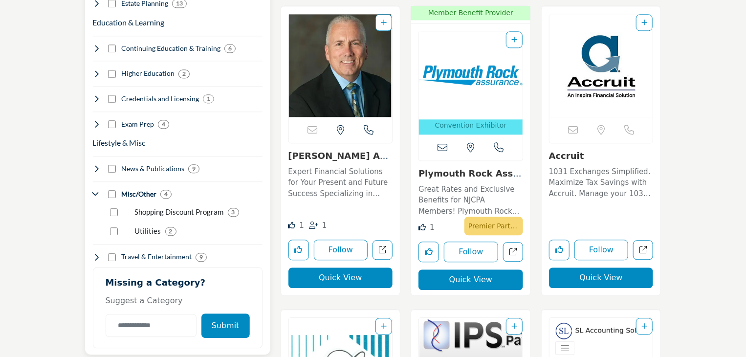
click at [94, 190] on icon at bounding box center [97, 194] width 8 height 8
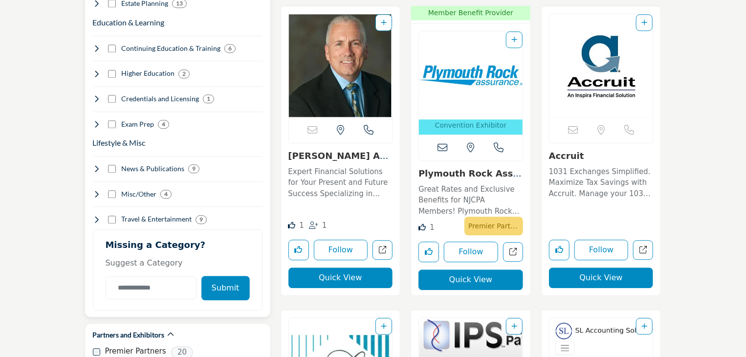
click at [94, 190] on icon at bounding box center [97, 194] width 8 height 8
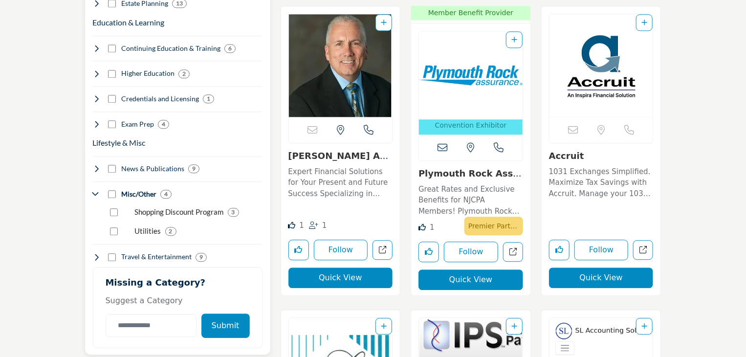
click at [94, 190] on icon at bounding box center [97, 194] width 8 height 8
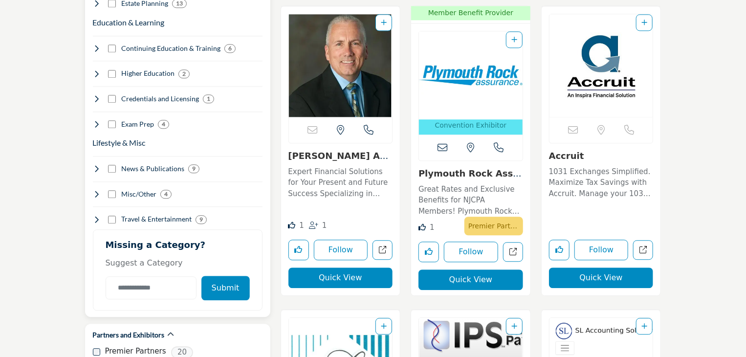
click at [95, 216] on icon at bounding box center [97, 220] width 8 height 8
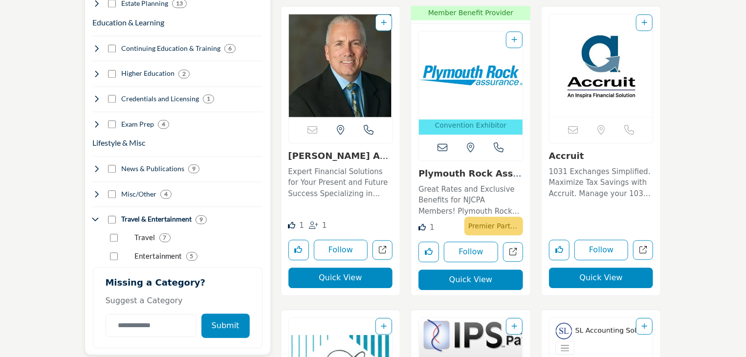
click at [95, 216] on icon at bounding box center [97, 220] width 8 height 8
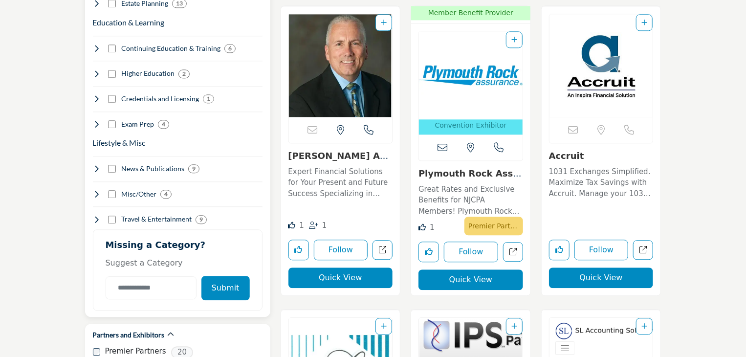
click at [98, 190] on icon at bounding box center [97, 194] width 8 height 8
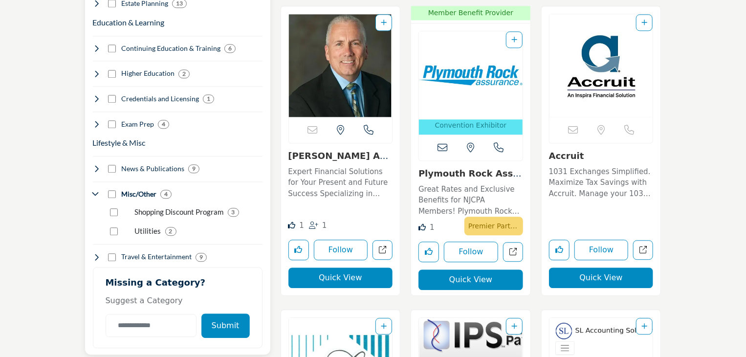
click at [96, 190] on icon at bounding box center [97, 194] width 8 height 8
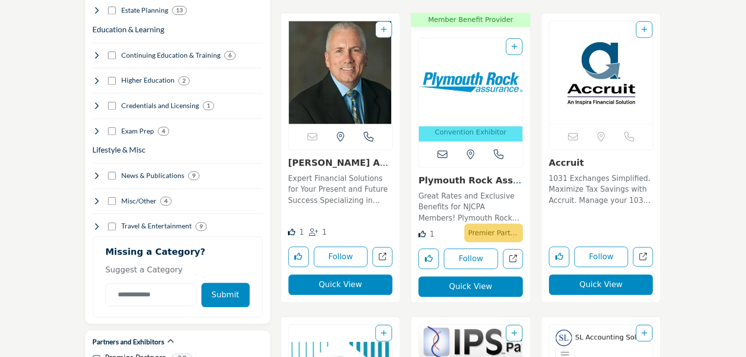
scroll to position [1135, 0]
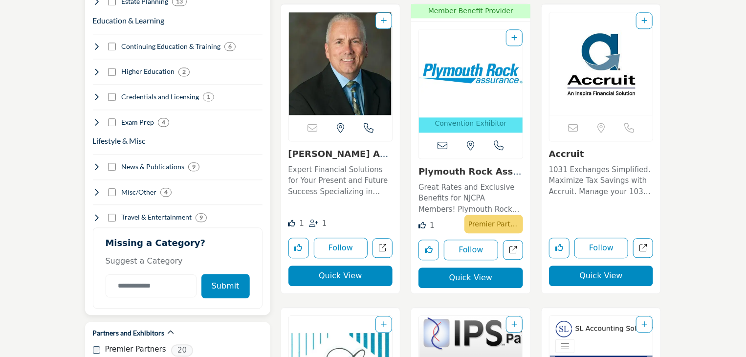
click at [96, 163] on icon at bounding box center [97, 167] width 8 height 8
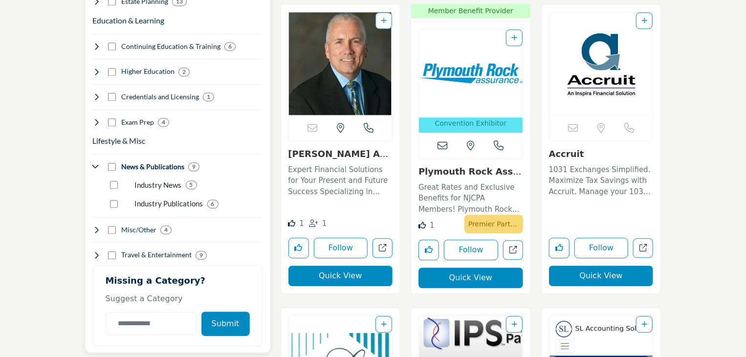
click at [96, 163] on icon at bounding box center [97, 167] width 8 height 8
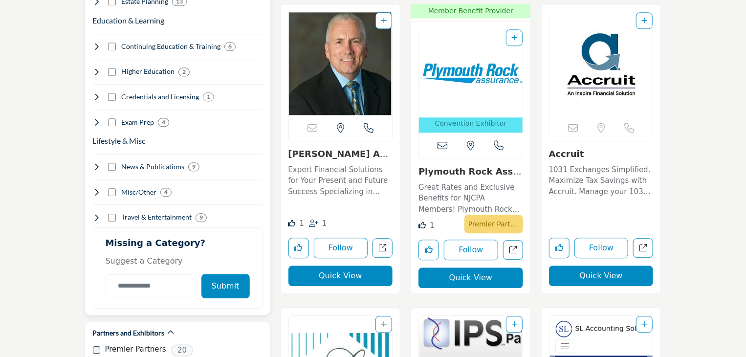
click at [93, 188] on icon at bounding box center [97, 192] width 8 height 8
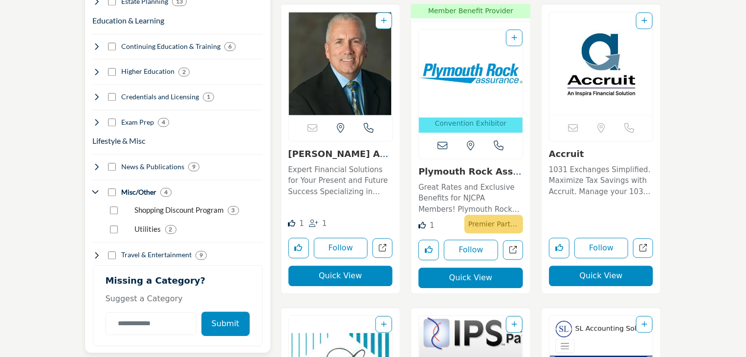
click at [93, 188] on icon at bounding box center [97, 192] width 8 height 8
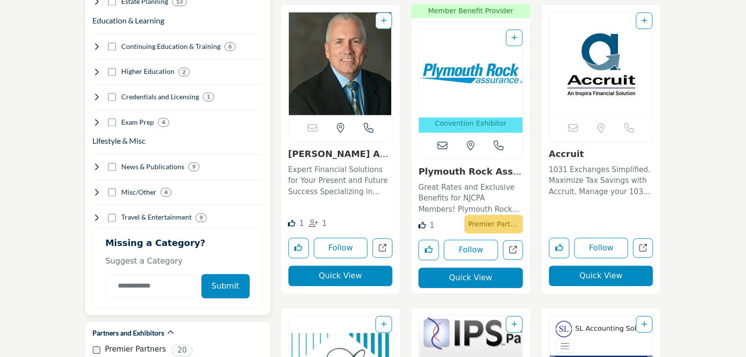
click at [95, 118] on icon at bounding box center [97, 122] width 8 height 8
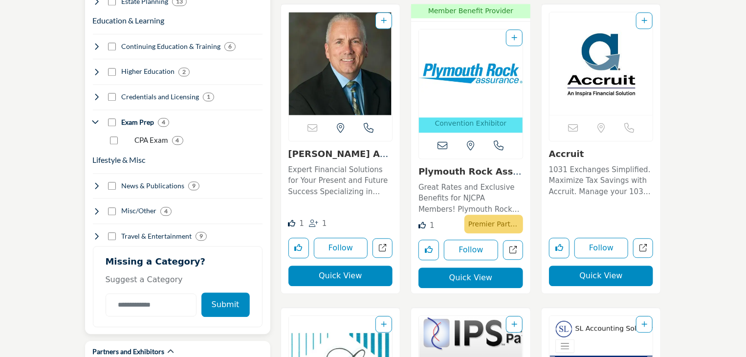
click at [94, 118] on icon at bounding box center [97, 122] width 8 height 8
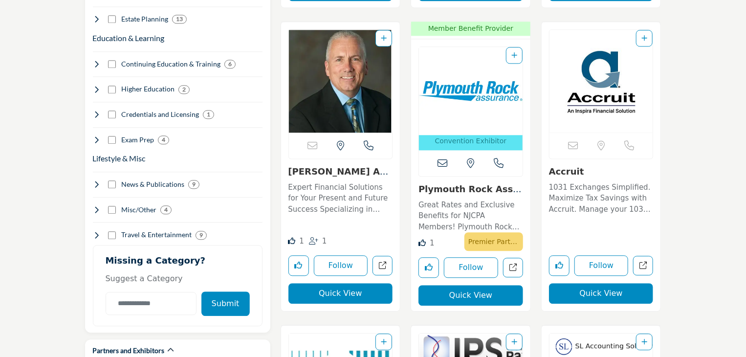
scroll to position [1106, 0]
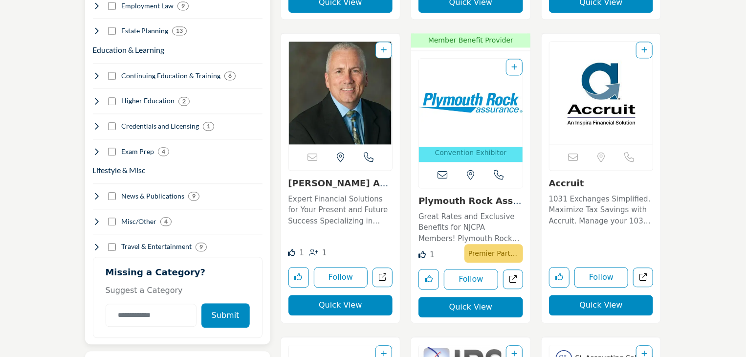
click at [94, 72] on icon at bounding box center [97, 76] width 8 height 8
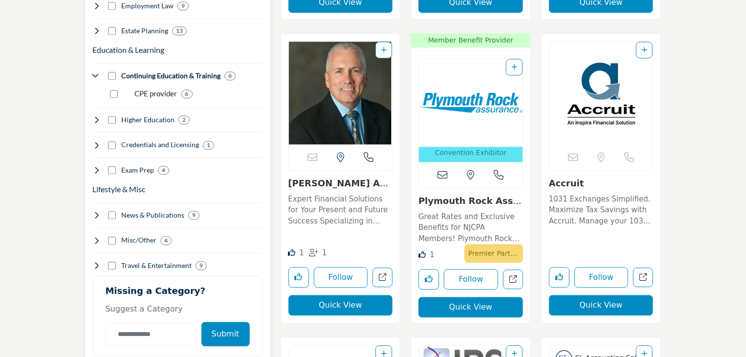
click at [94, 72] on icon at bounding box center [97, 76] width 8 height 8
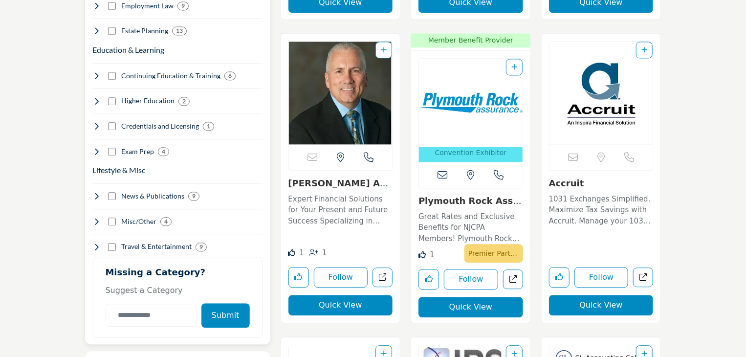
click at [93, 97] on icon at bounding box center [97, 101] width 8 height 8
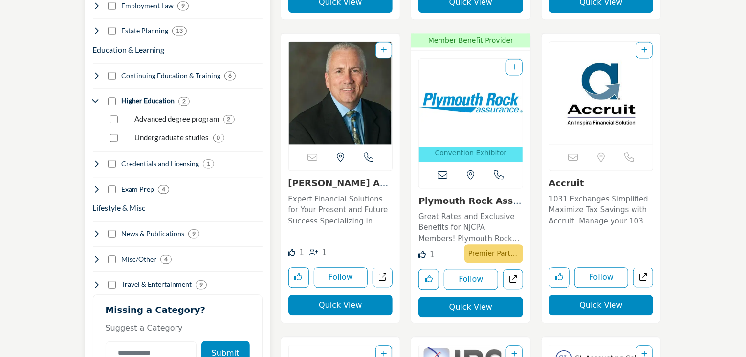
click at [94, 97] on icon at bounding box center [97, 101] width 8 height 8
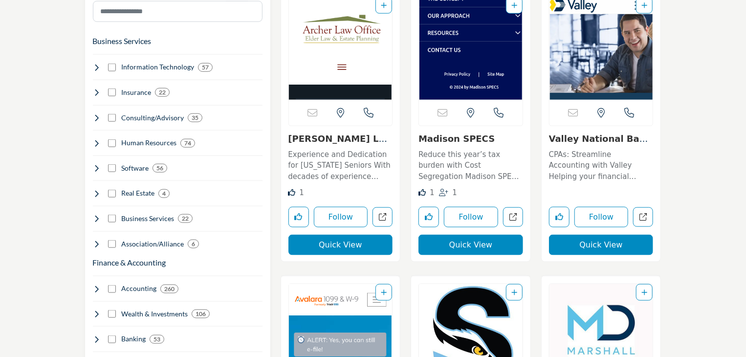
scroll to position [575, 0]
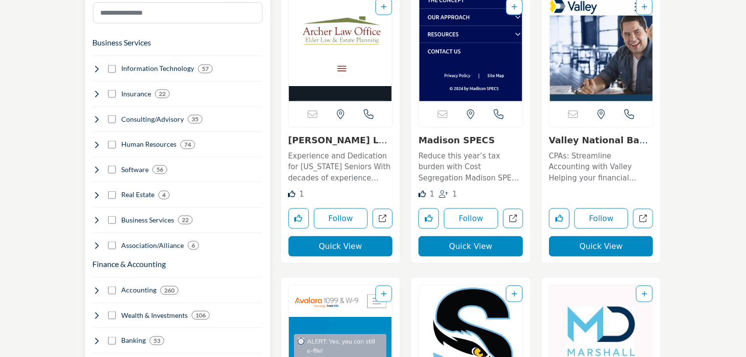
click at [100, 191] on icon at bounding box center [97, 195] width 8 height 8
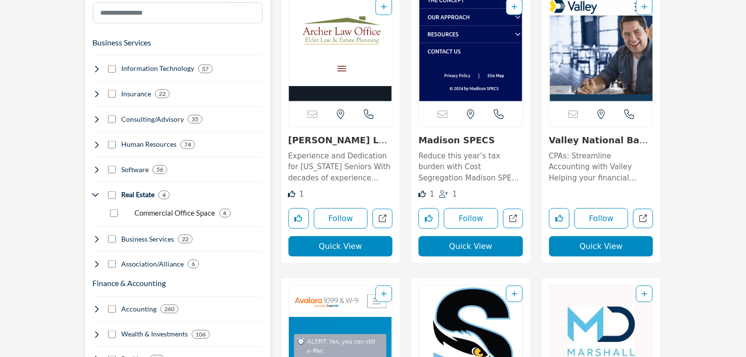
click at [96, 191] on icon at bounding box center [97, 195] width 8 height 8
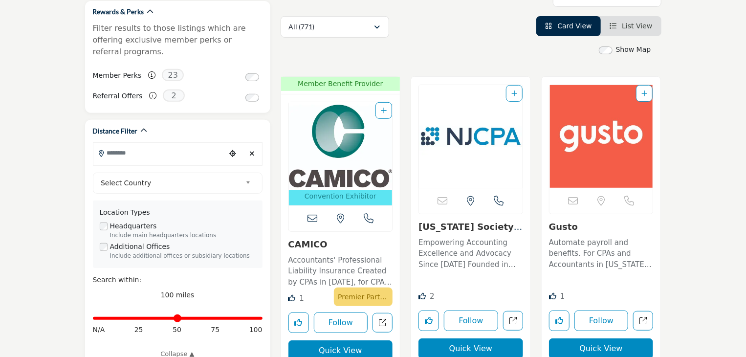
scroll to position [213, 0]
